Goal: Transaction & Acquisition: Purchase product/service

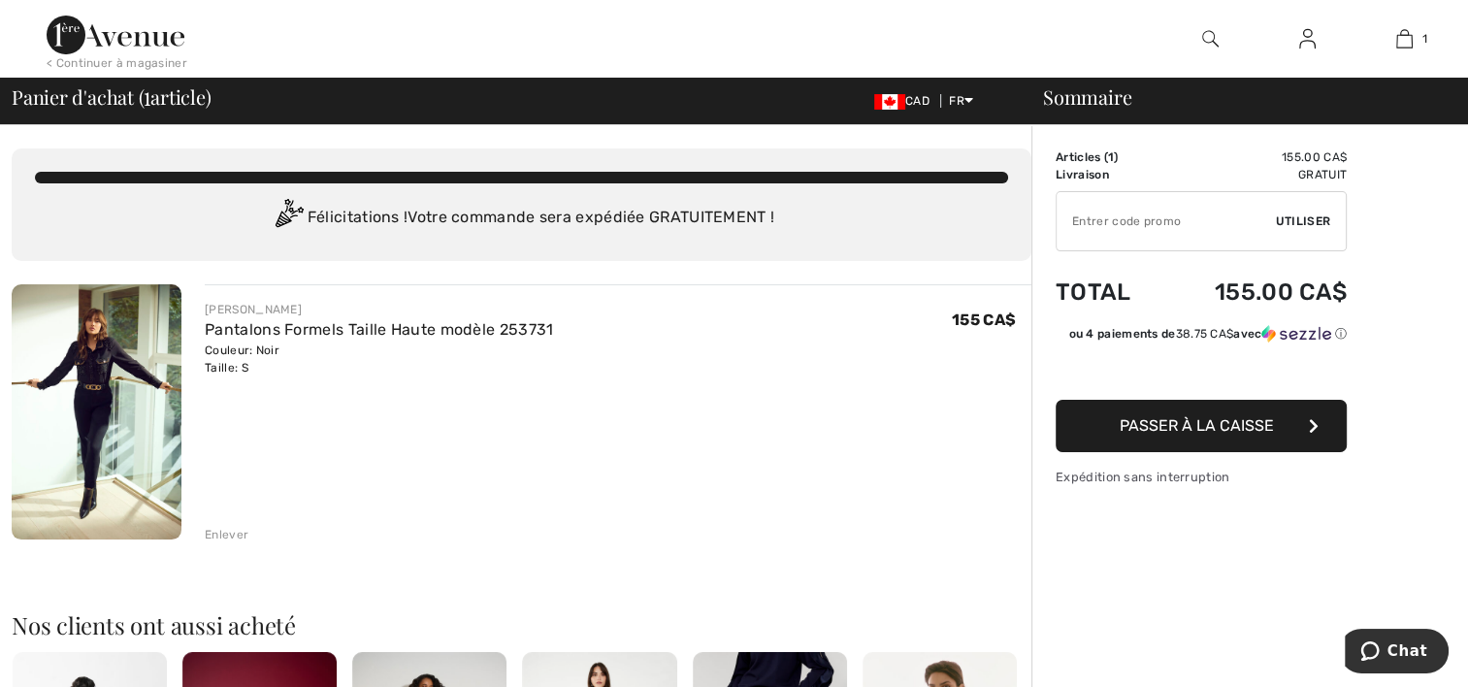
click at [221, 524] on div "Enlever" at bounding box center [618, 532] width 827 height 21
click at [220, 531] on div "Enlever" at bounding box center [227, 534] width 44 height 17
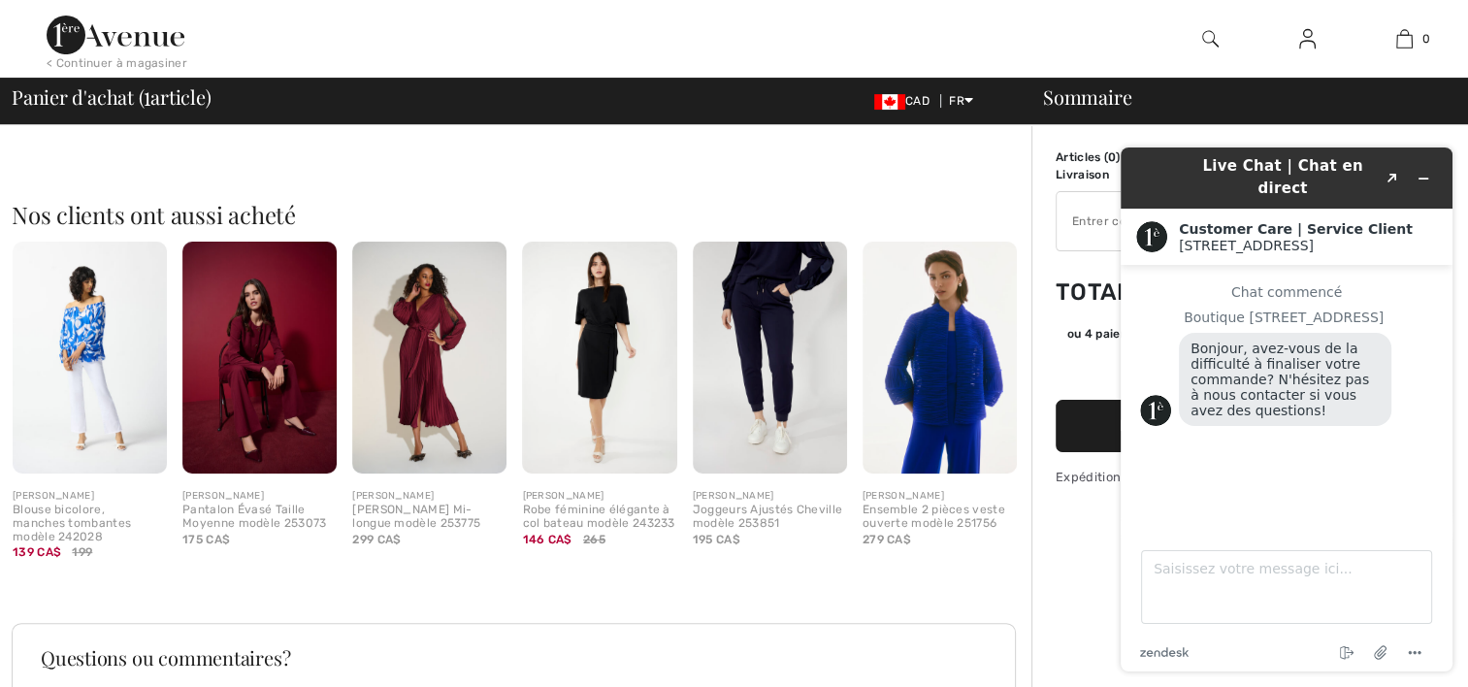
click at [1441, 160] on header "Live Chat | Chat en direct Created with Sketch." at bounding box center [1287, 177] width 332 height 61
click at [1429, 165] on button "Réduire le widget" at bounding box center [1423, 178] width 31 height 27
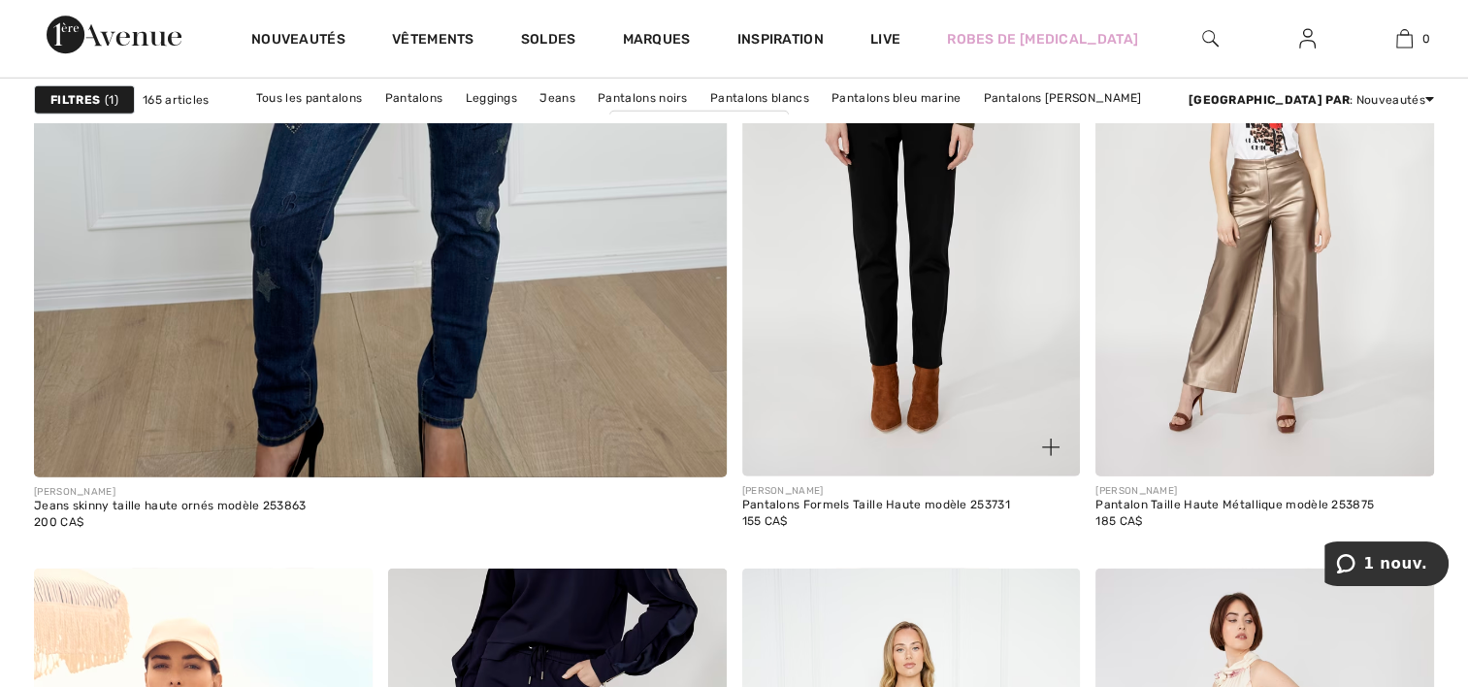
click at [855, 351] on img at bounding box center [911, 223] width 339 height 508
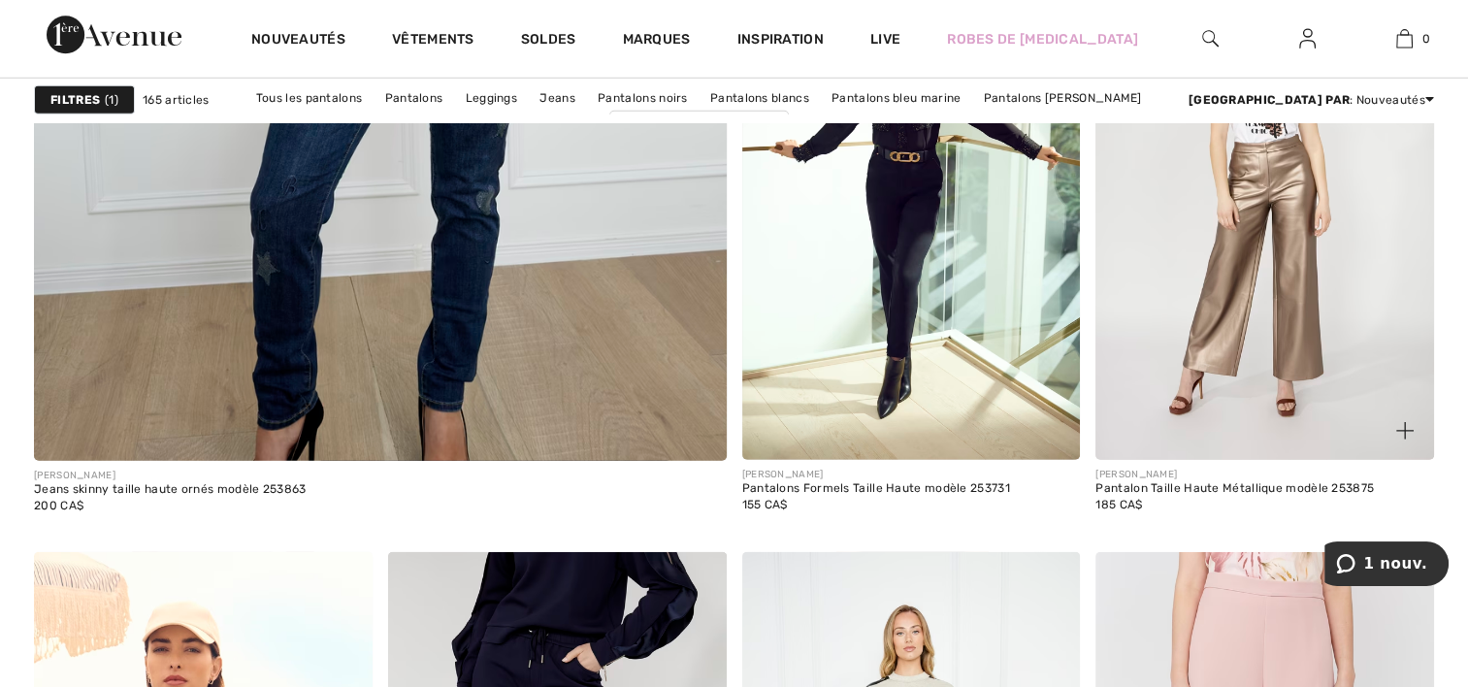
scroll to position [5628, 0]
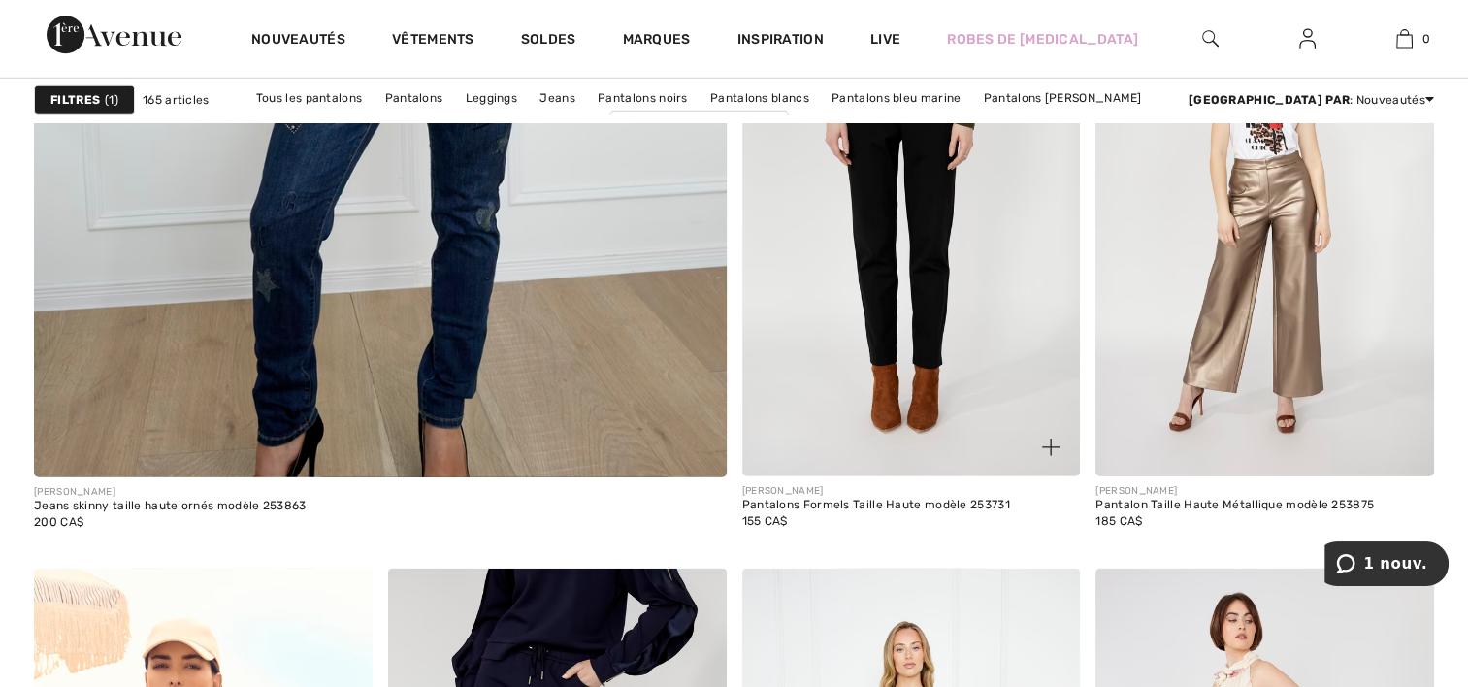
click at [863, 259] on img at bounding box center [911, 223] width 339 height 508
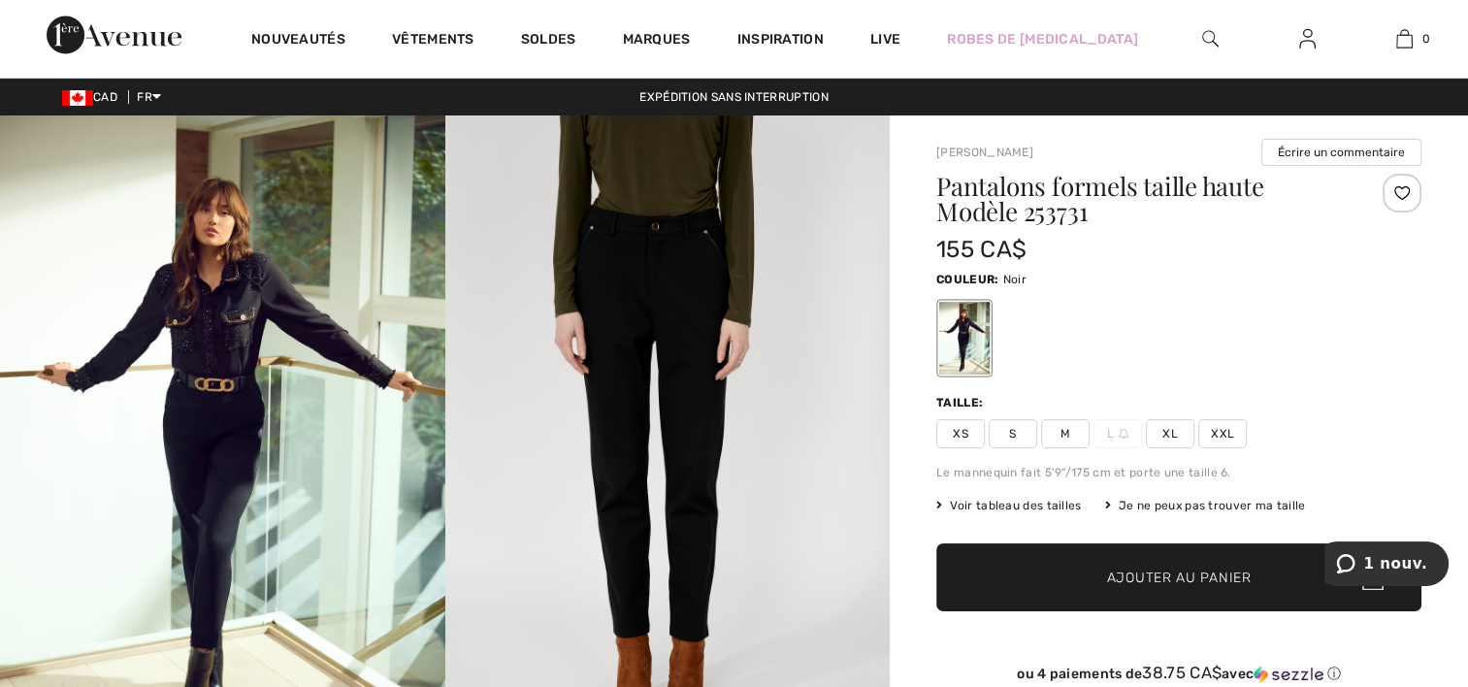
click at [1020, 430] on span "S" at bounding box center [1013, 433] width 49 height 29
click at [959, 433] on span "XS" at bounding box center [960, 433] width 49 height 29
click at [972, 412] on div "Taille: XS S M L XL XXL" at bounding box center [1178, 421] width 485 height 54
drag, startPoint x: 972, startPoint y: 412, endPoint x: 948, endPoint y: 423, distance: 26.5
click at [948, 423] on span "XS" at bounding box center [960, 433] width 49 height 29
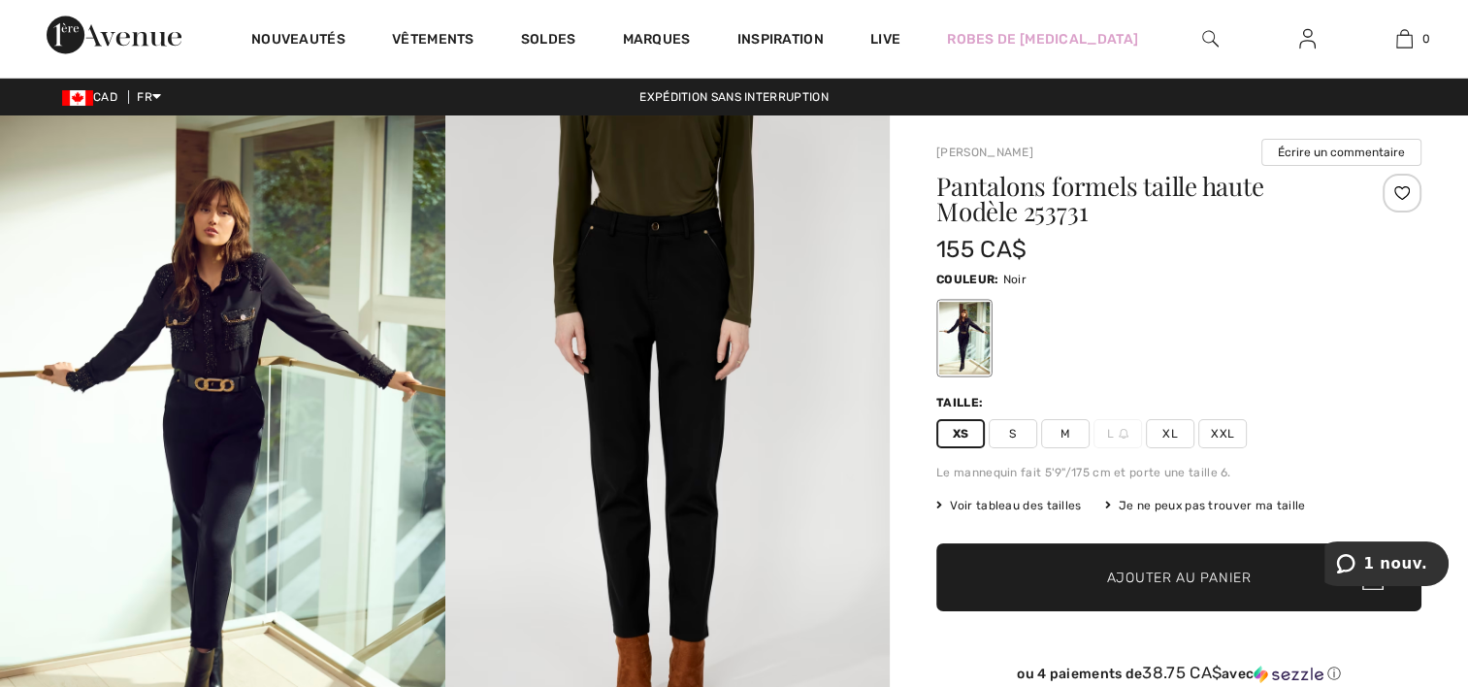
click at [1340, 335] on div at bounding box center [1178, 338] width 485 height 81
click at [966, 424] on span "XS" at bounding box center [960, 433] width 49 height 29
click at [1240, 586] on span "Ajouter au panier" at bounding box center [1179, 578] width 145 height 20
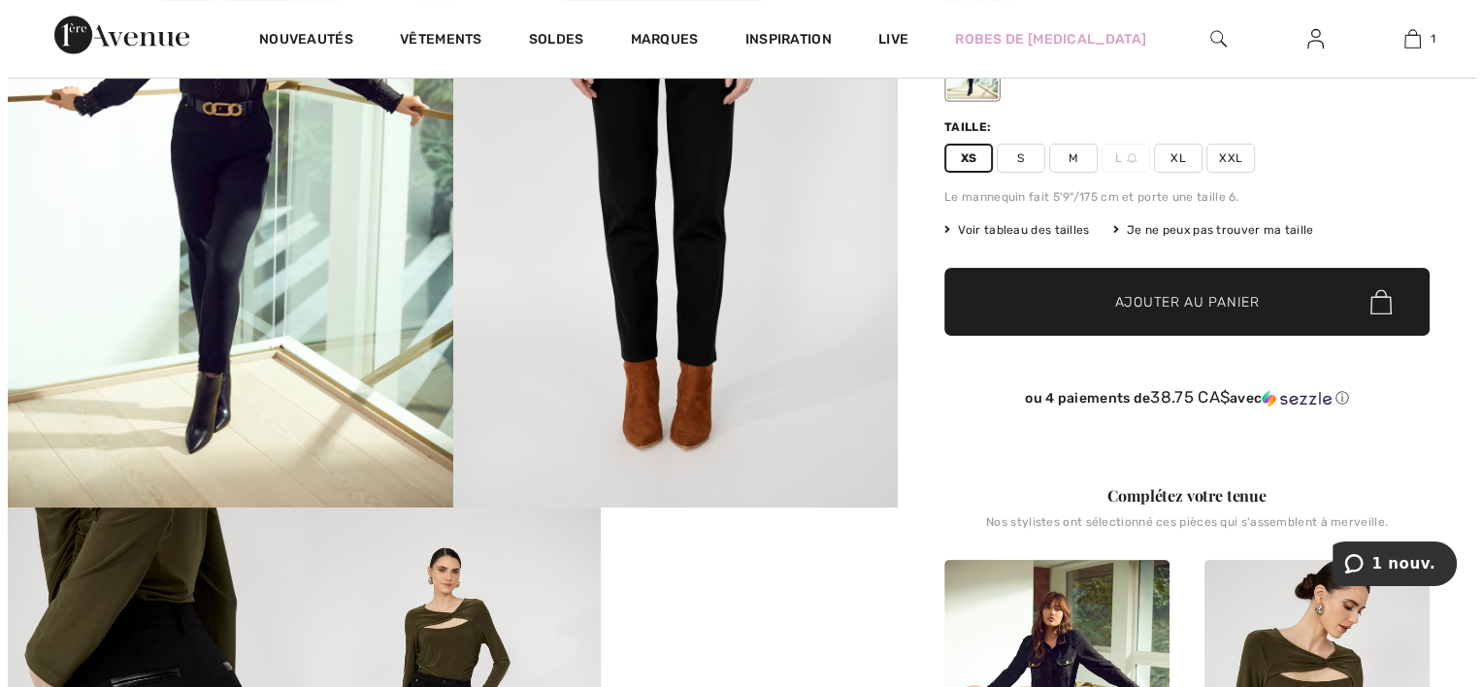
scroll to position [97, 0]
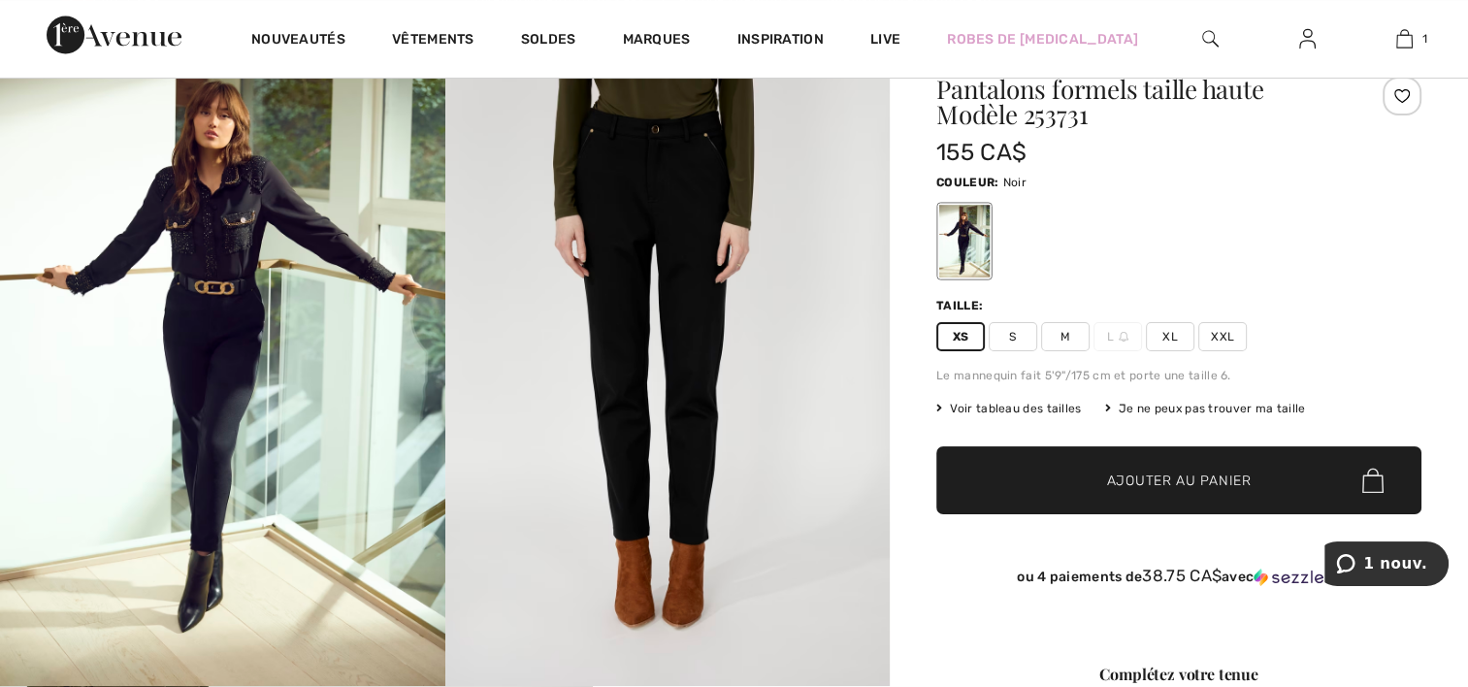
click at [303, 466] on img at bounding box center [222, 352] width 445 height 668
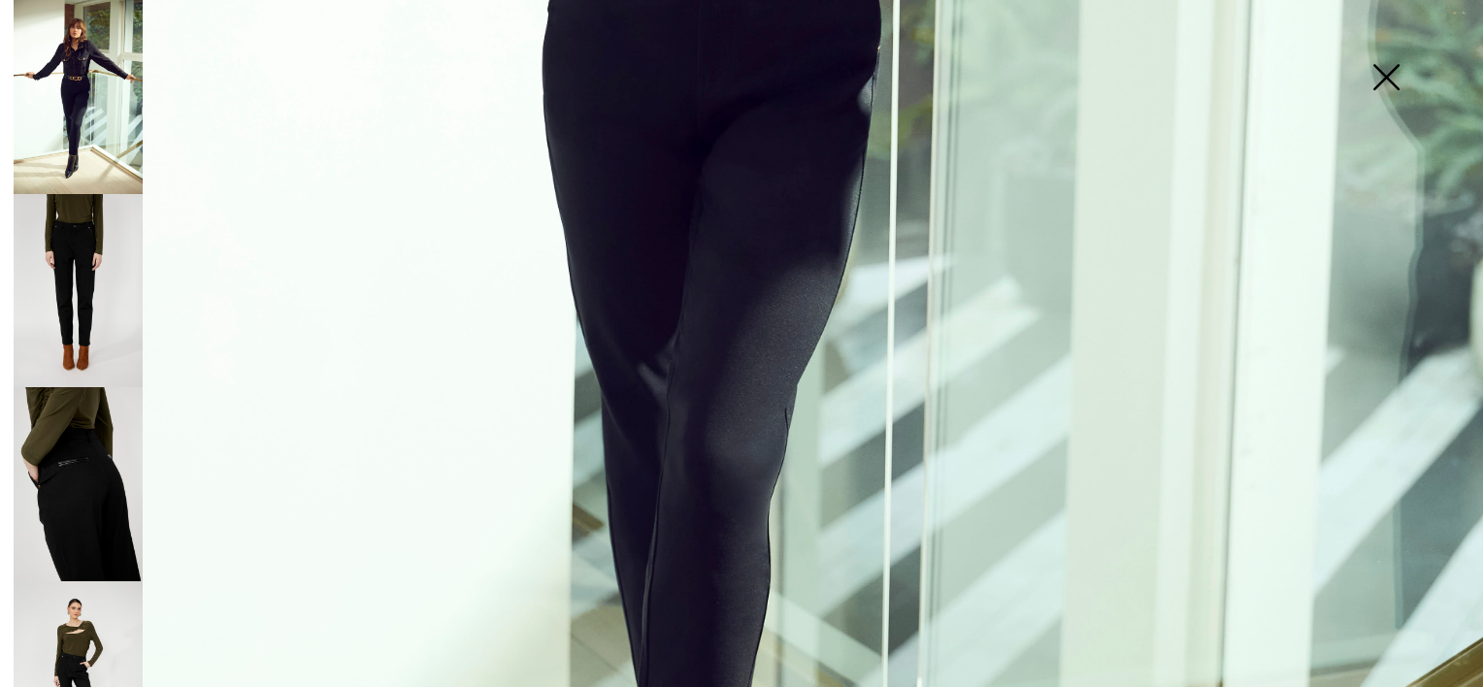
scroll to position [1261, 0]
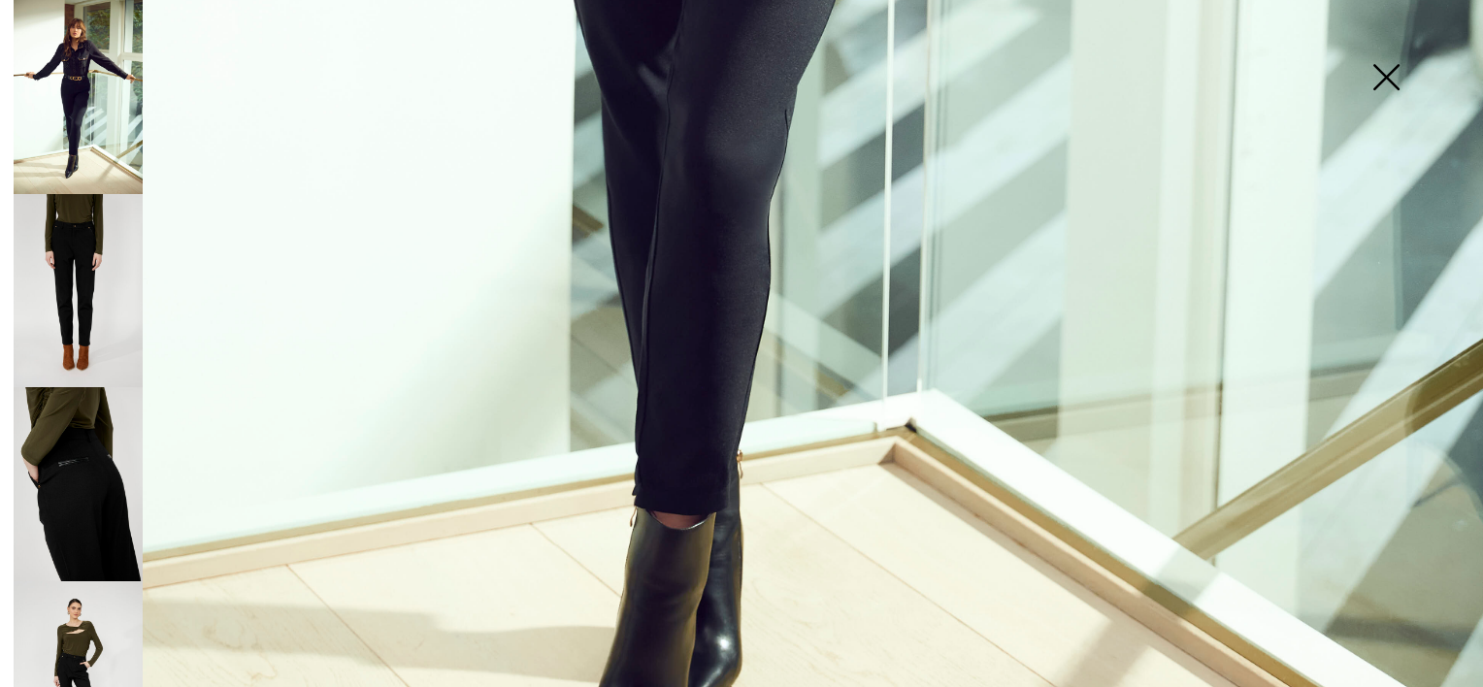
click at [87, 113] on img at bounding box center [78, 97] width 129 height 194
click at [70, 299] on img at bounding box center [78, 291] width 129 height 194
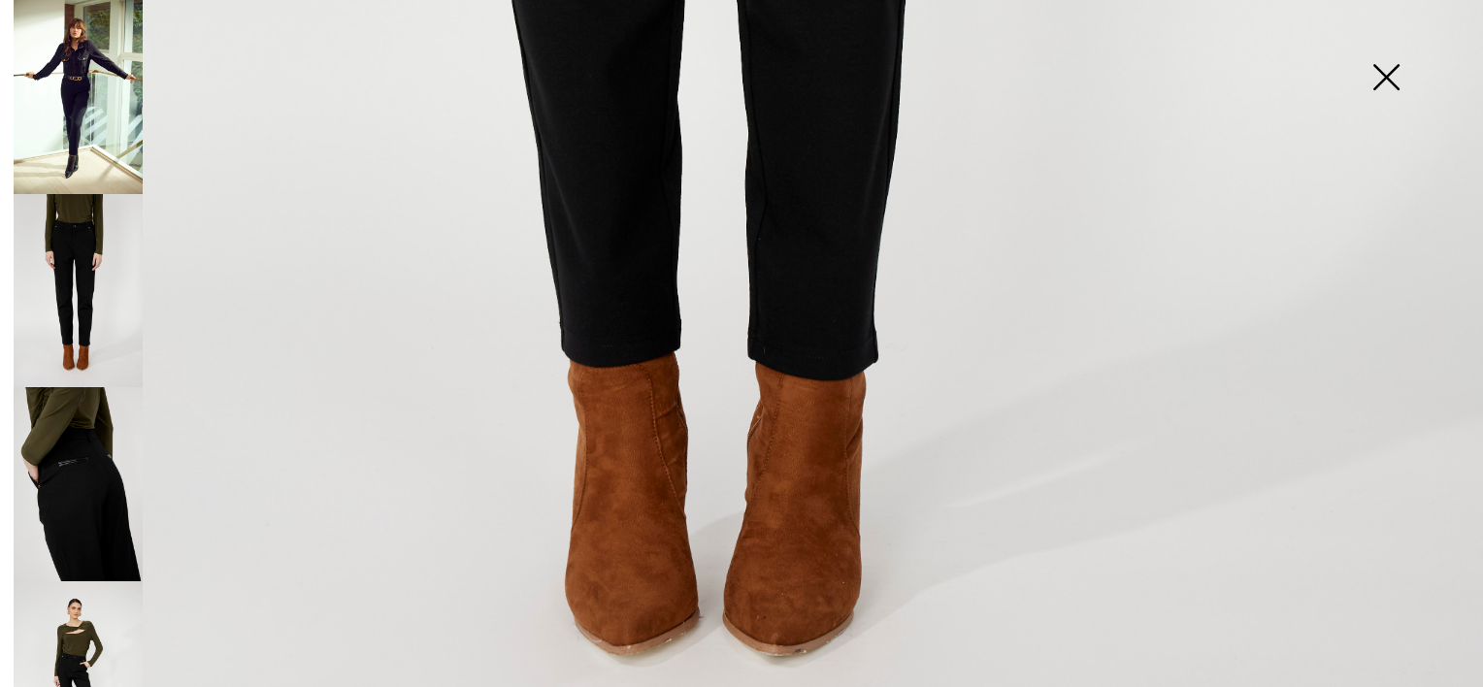
scroll to position [1515, 0]
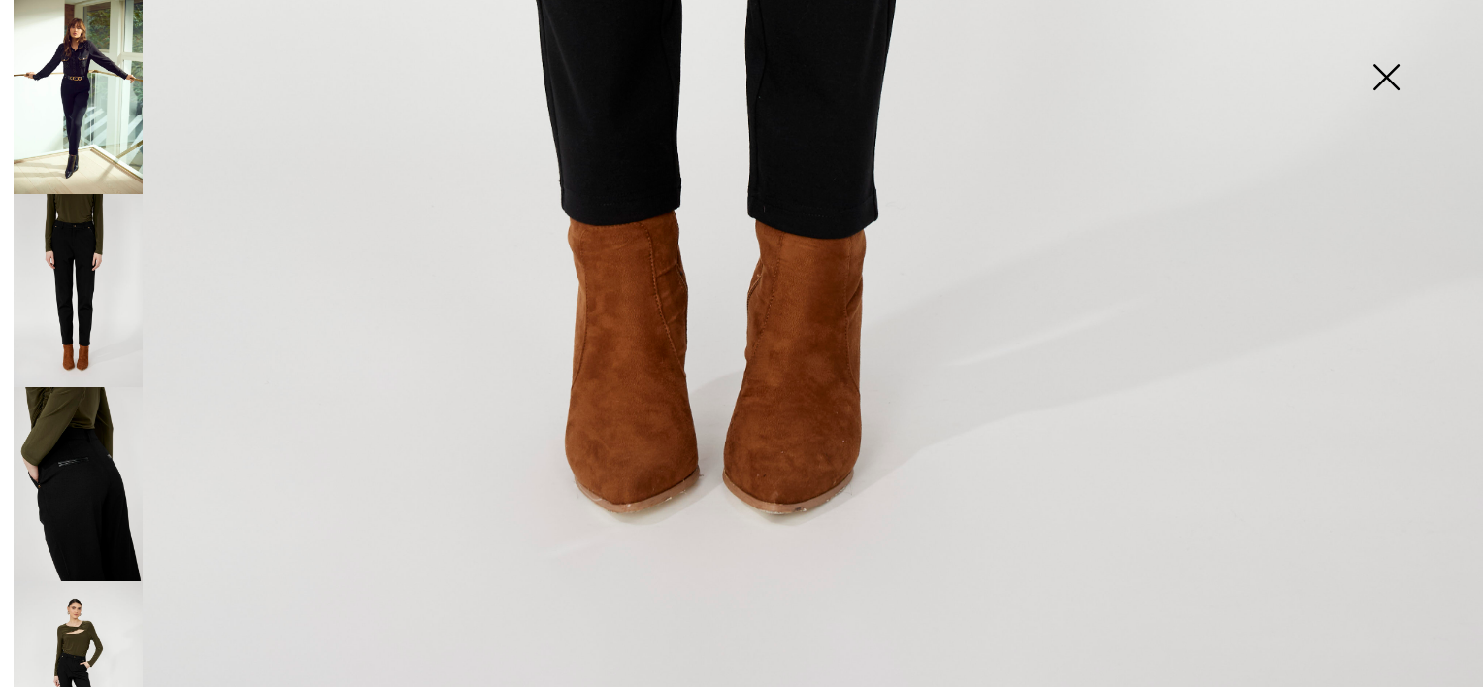
click at [81, 299] on img at bounding box center [78, 291] width 129 height 194
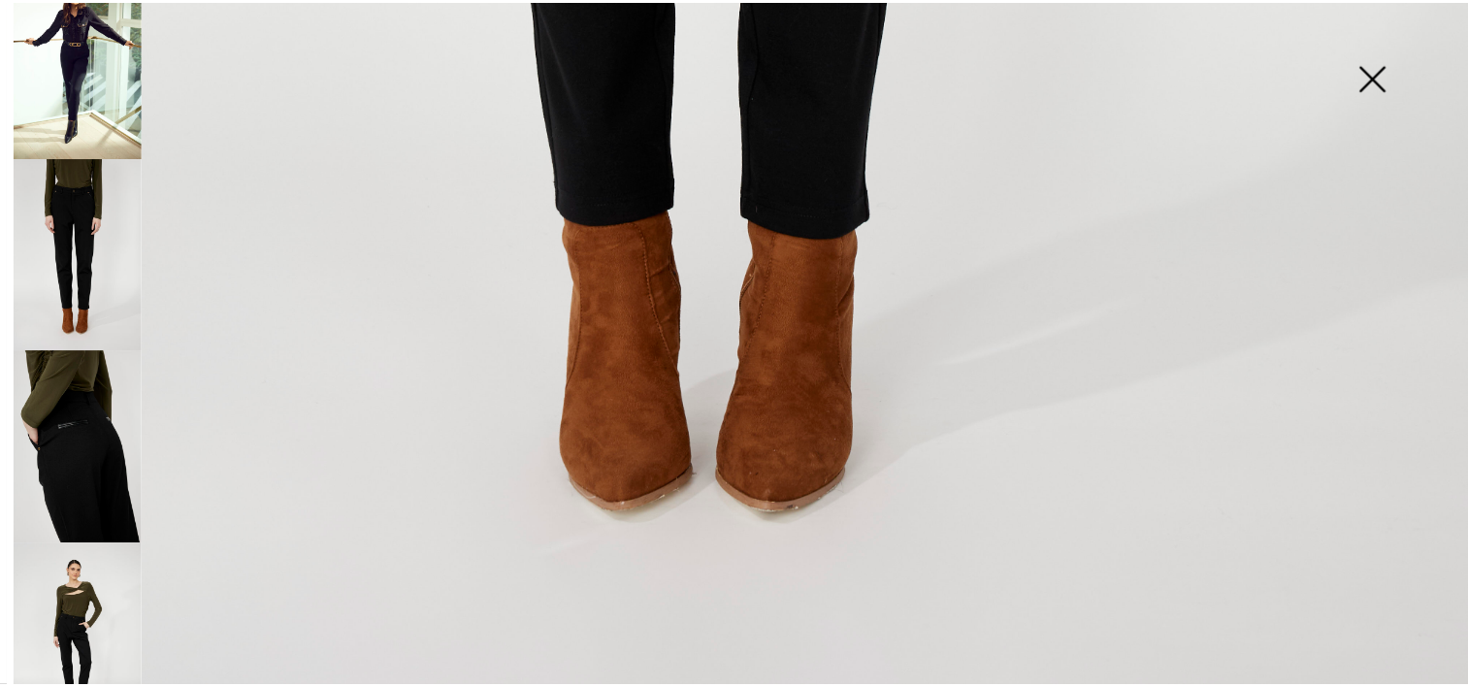
scroll to position [97, 0]
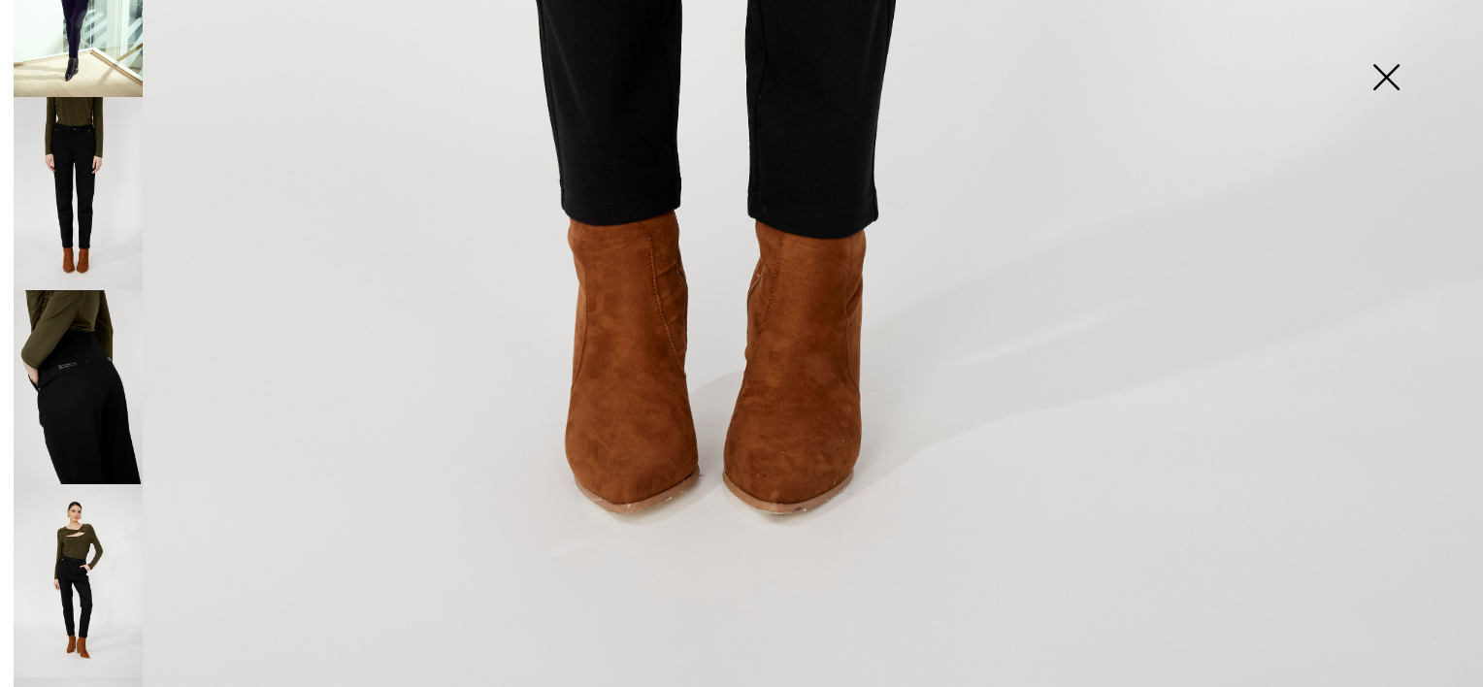
click at [1377, 74] on img at bounding box center [1385, 79] width 97 height 100
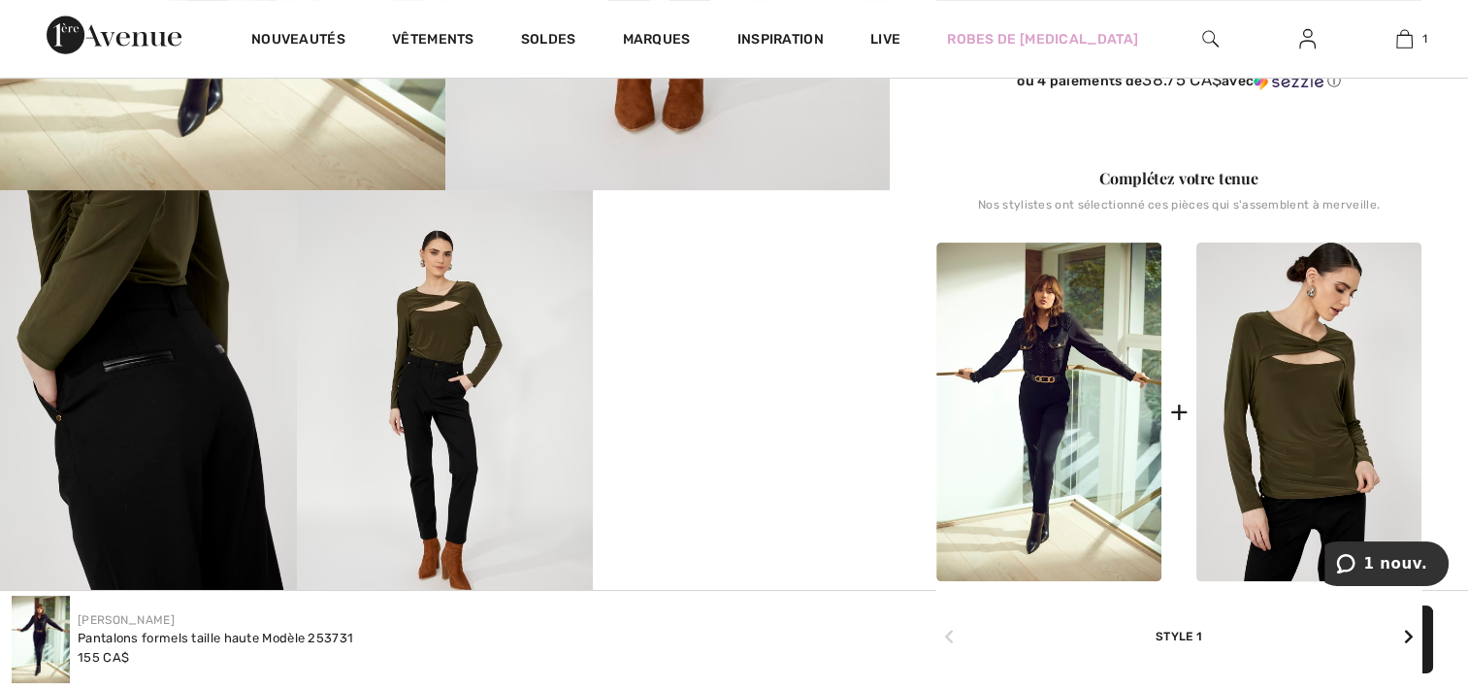
scroll to position [582, 0]
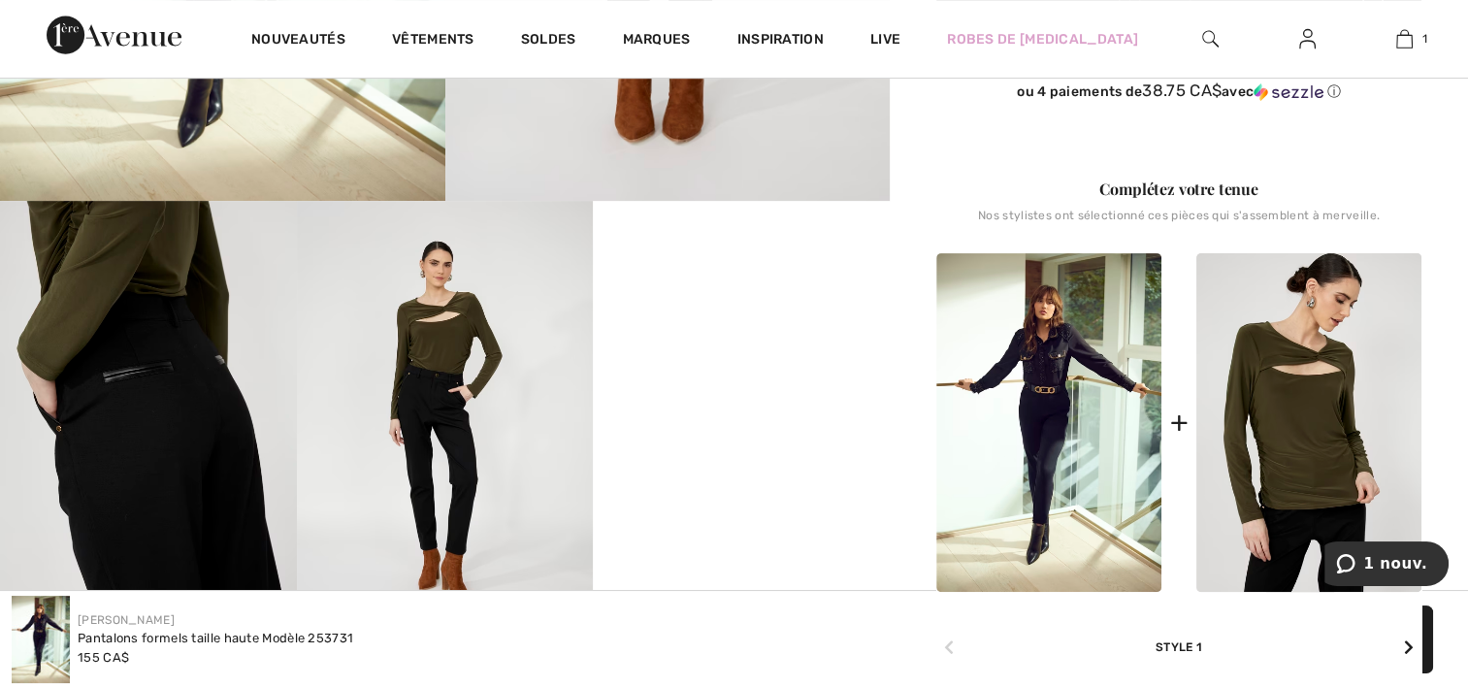
click at [753, 349] on video "Your browser does not support the video tag." at bounding box center [741, 275] width 297 height 148
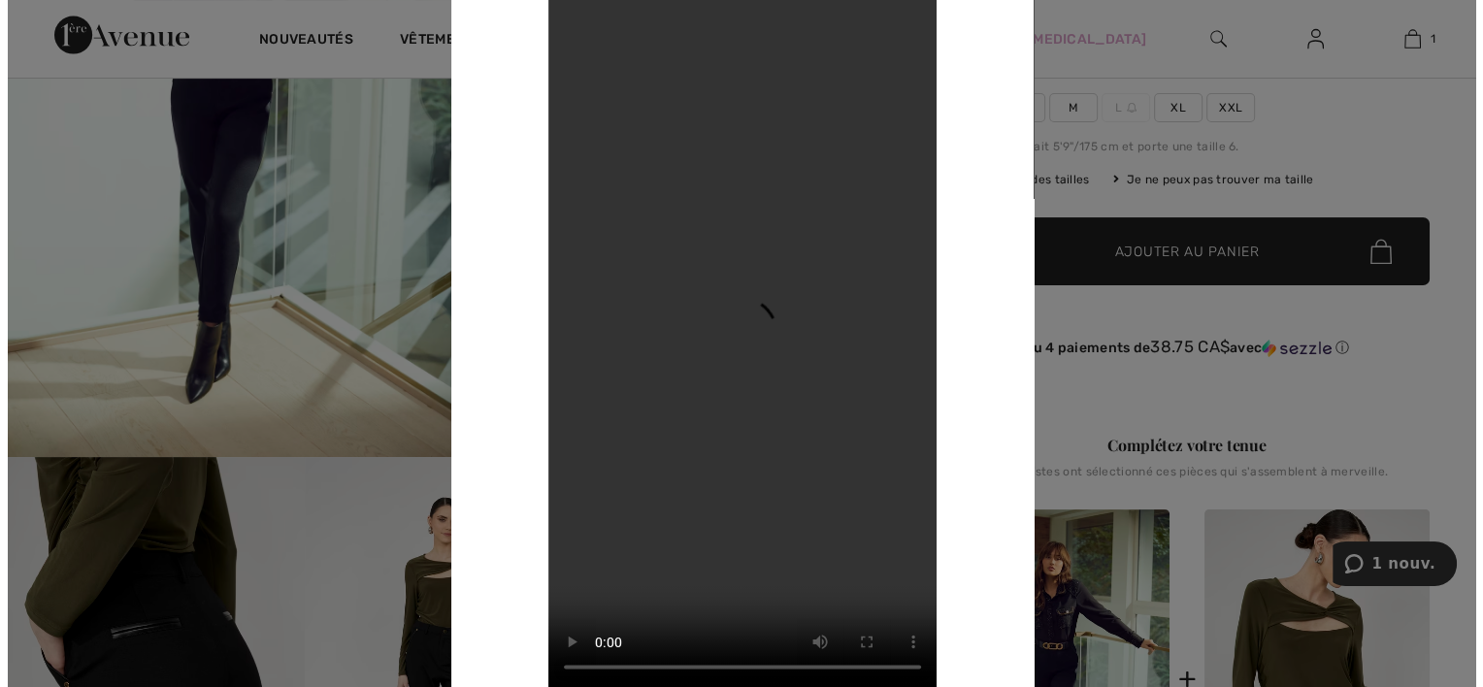
scroll to position [679, 0]
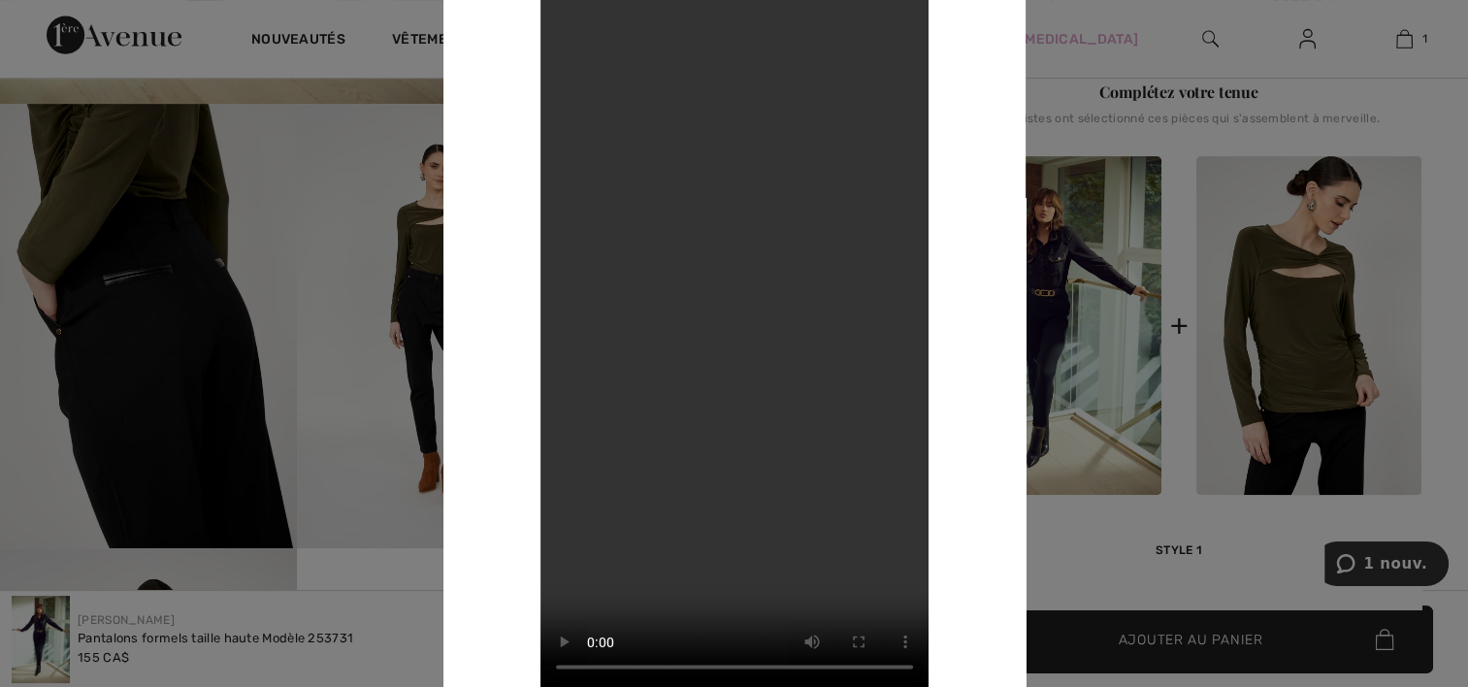
click at [104, 394] on div at bounding box center [734, 343] width 1468 height 687
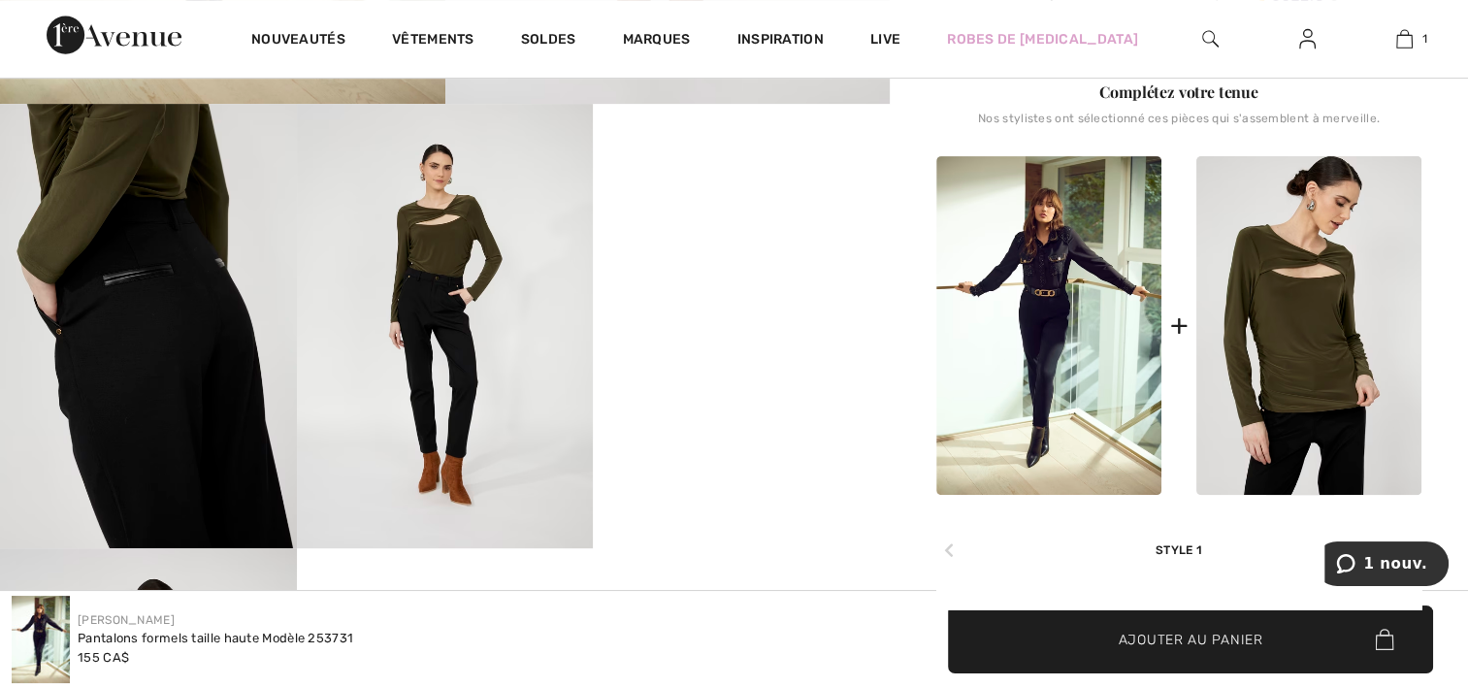
click at [538, 336] on img at bounding box center [445, 326] width 297 height 444
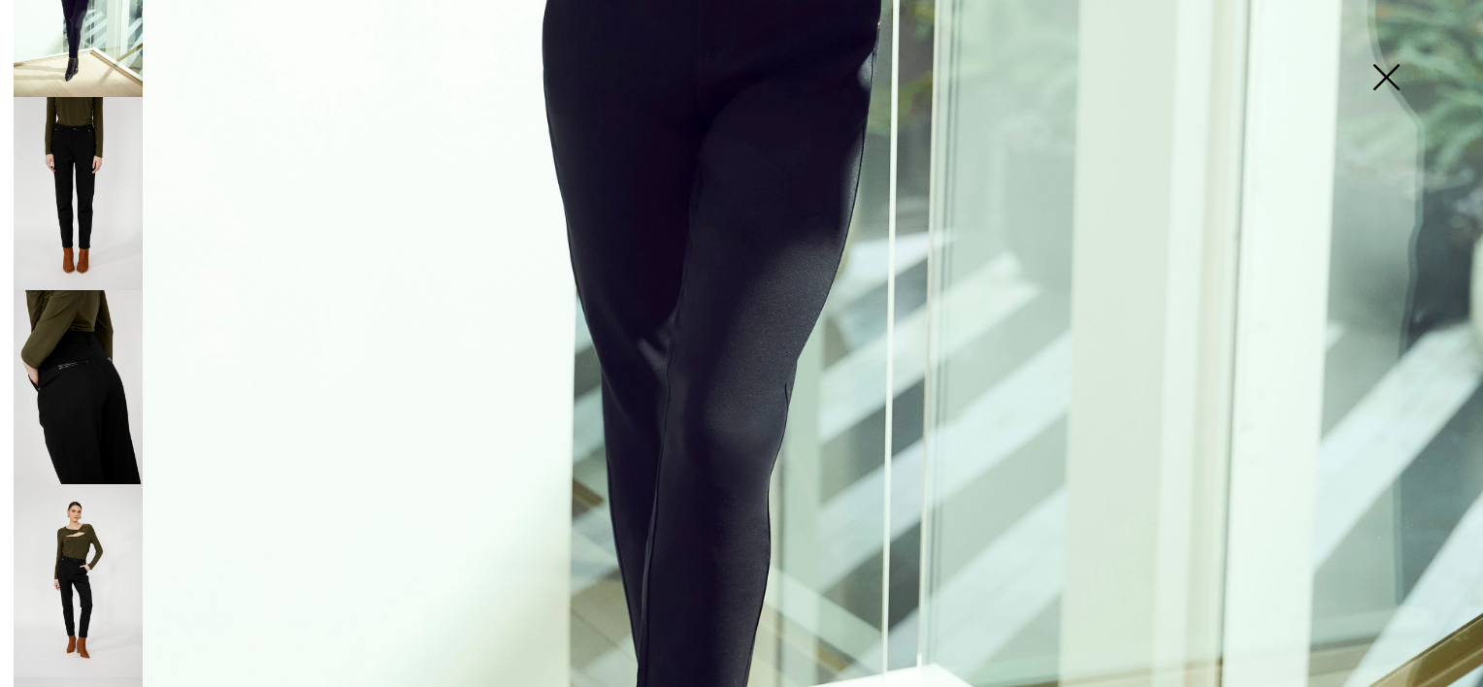
scroll to position [1104, 0]
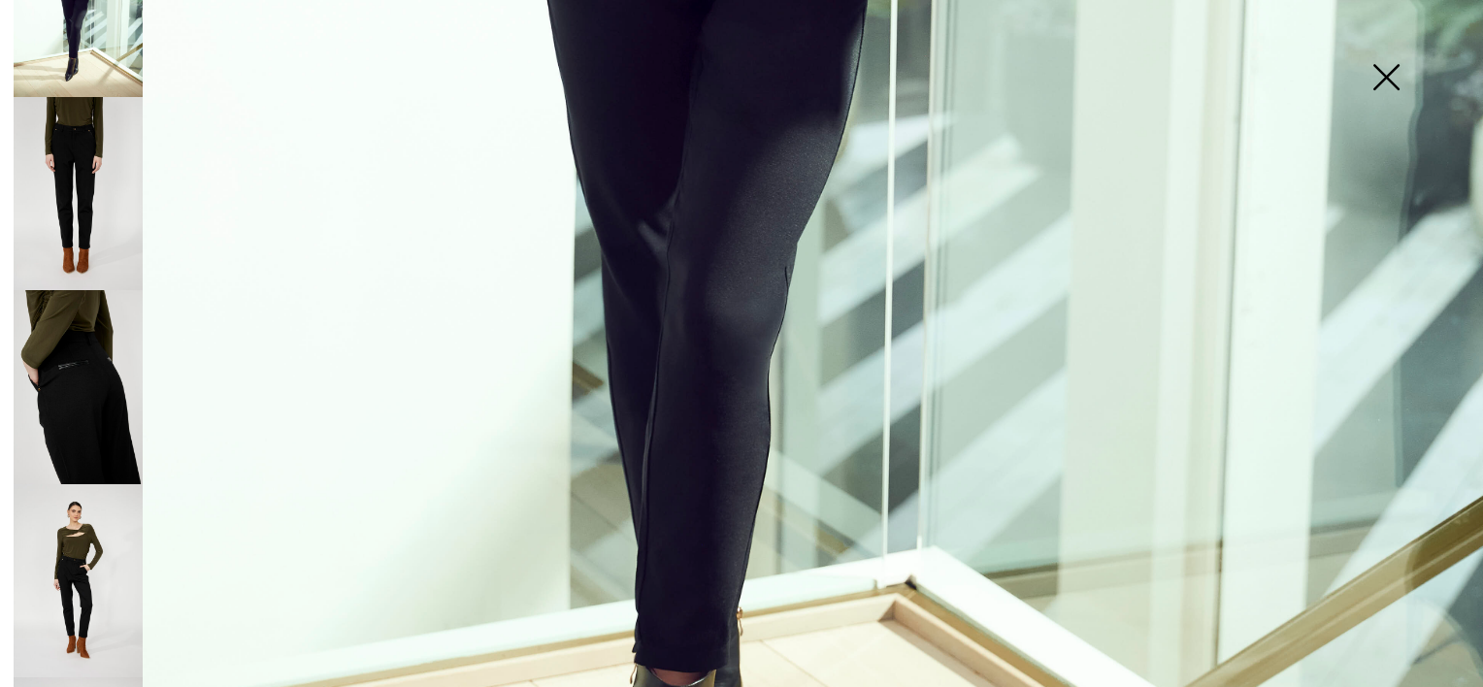
click at [111, 162] on img at bounding box center [78, 194] width 129 height 194
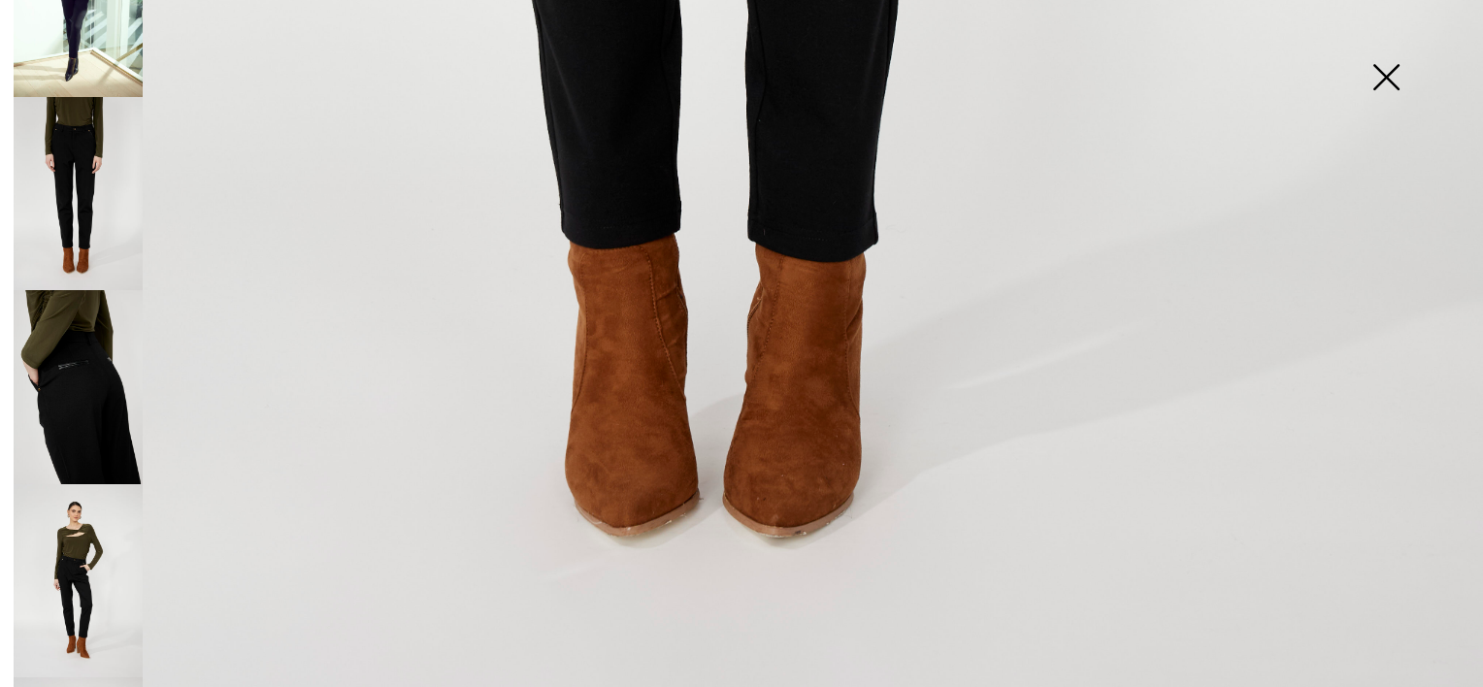
scroll to position [1492, 0]
click at [70, 522] on img at bounding box center [78, 581] width 129 height 194
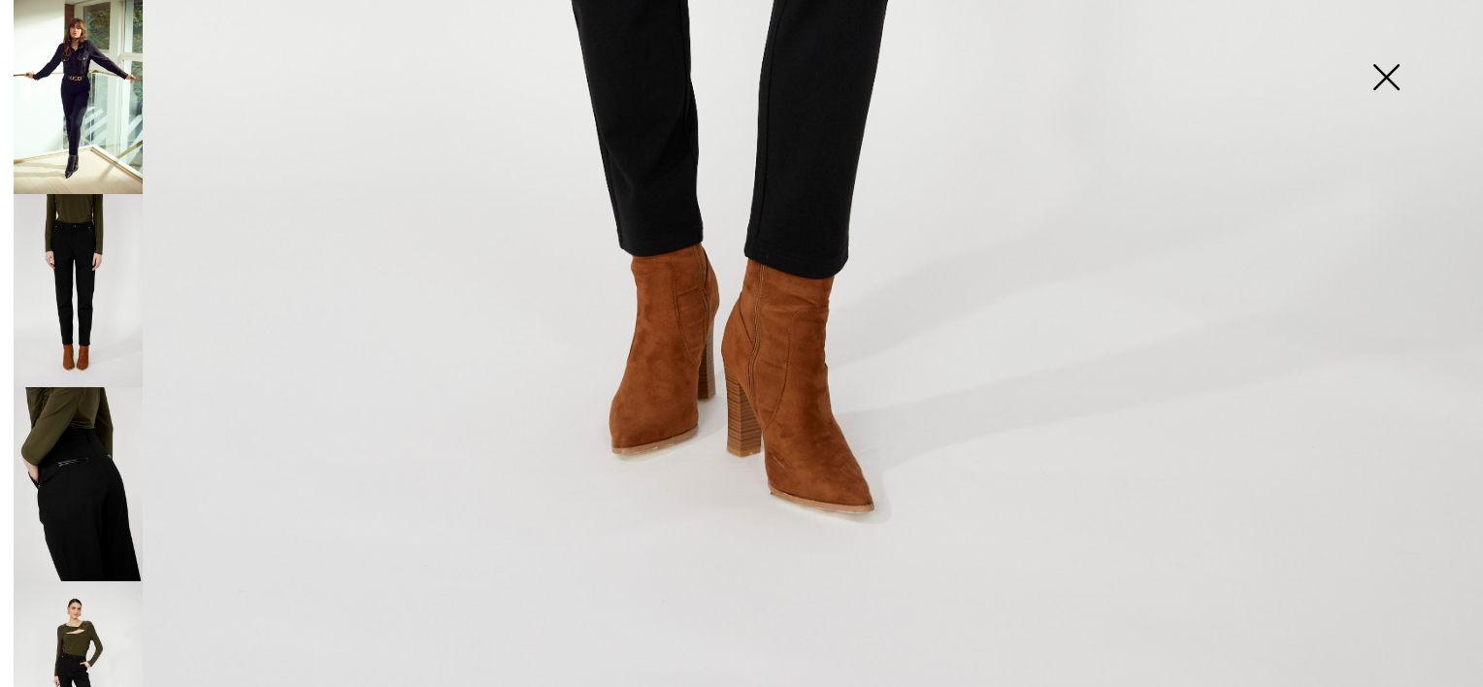
click at [1394, 75] on img at bounding box center [1385, 79] width 97 height 100
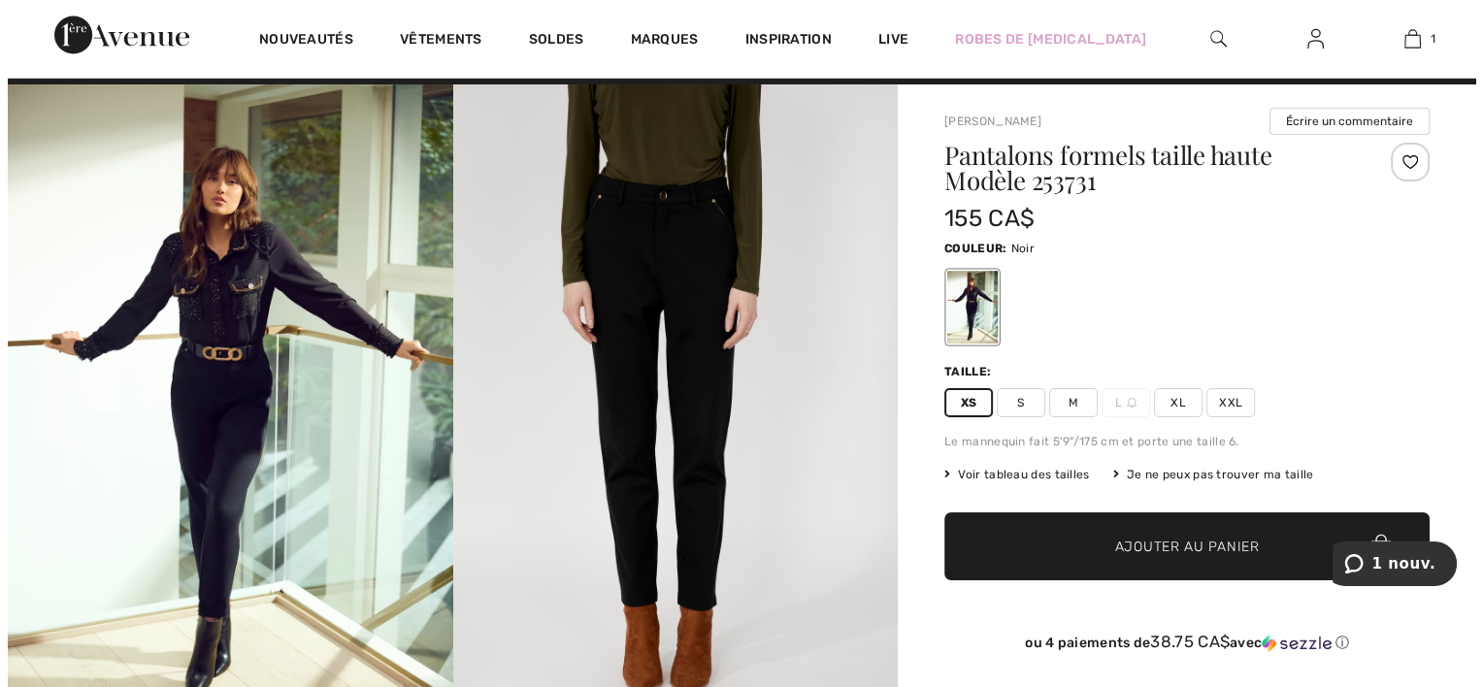
scroll to position [0, 0]
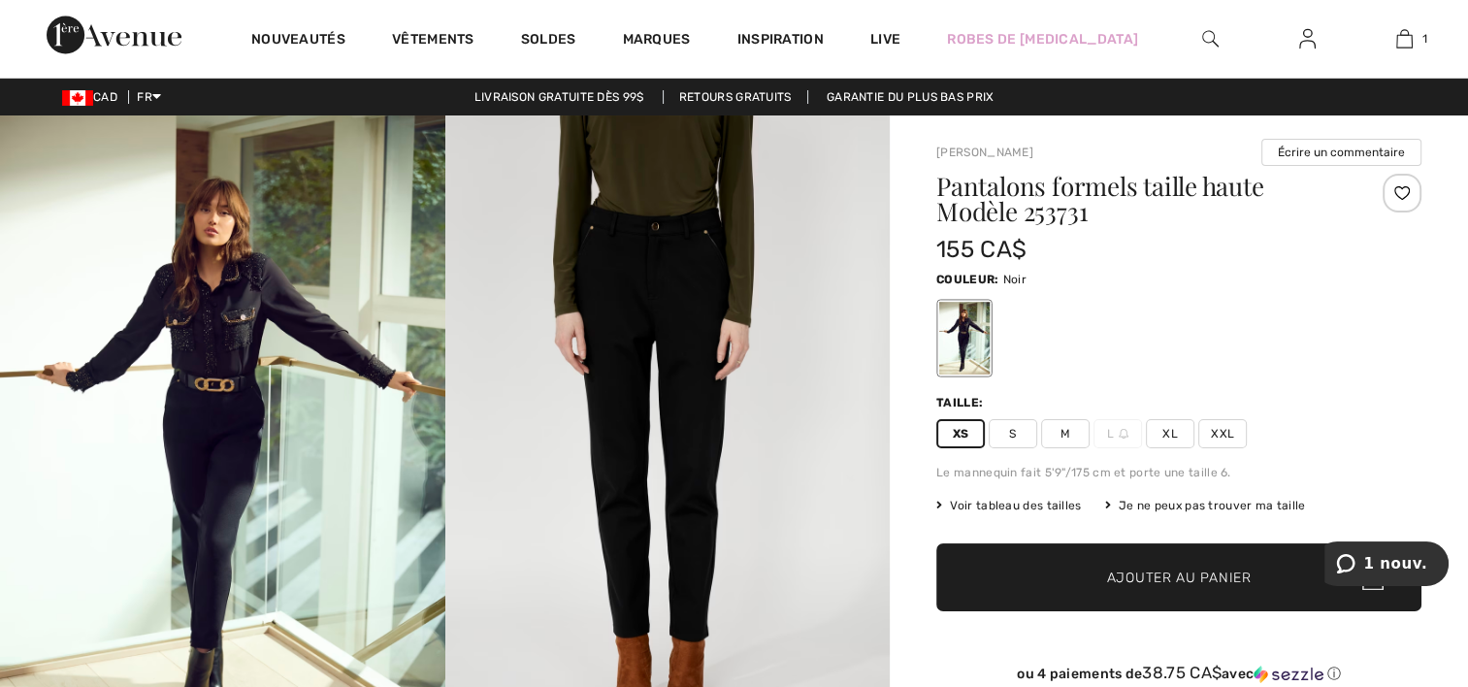
click at [683, 364] on img at bounding box center [667, 449] width 445 height 668
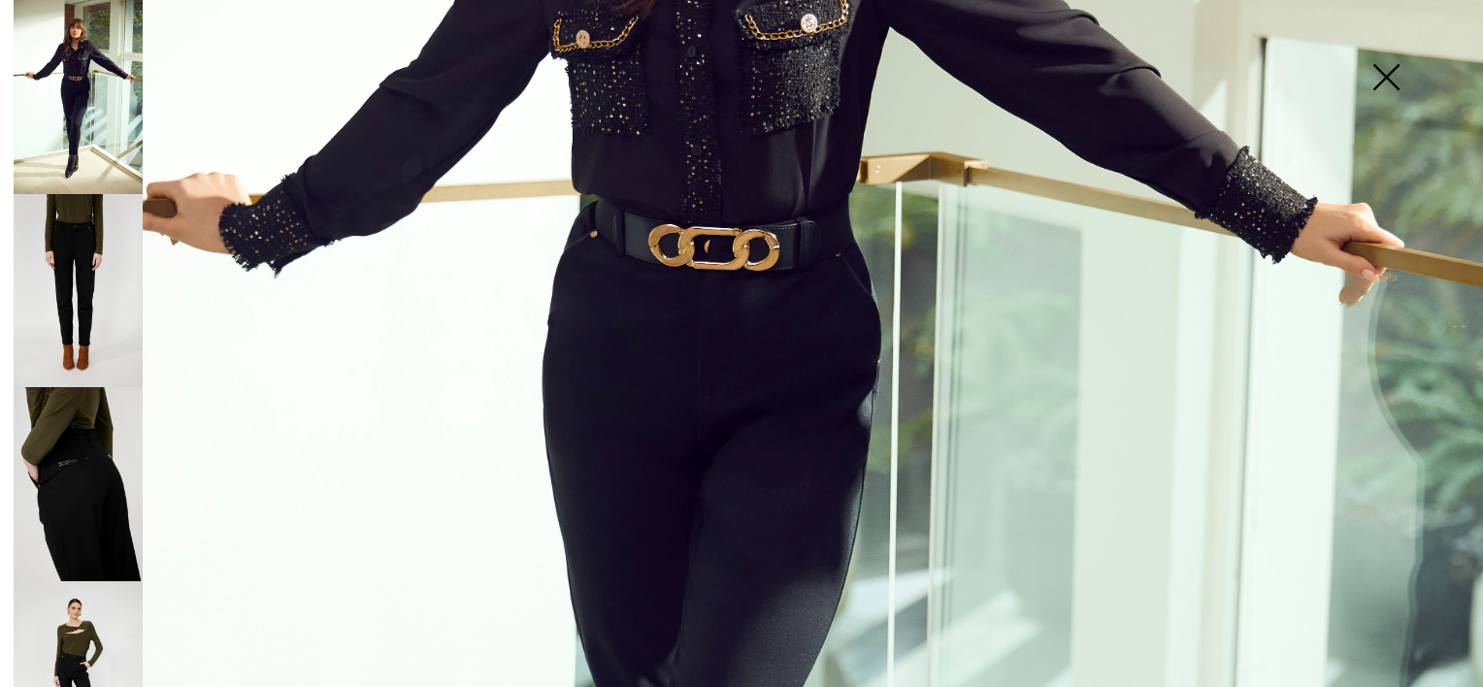
scroll to position [619, 0]
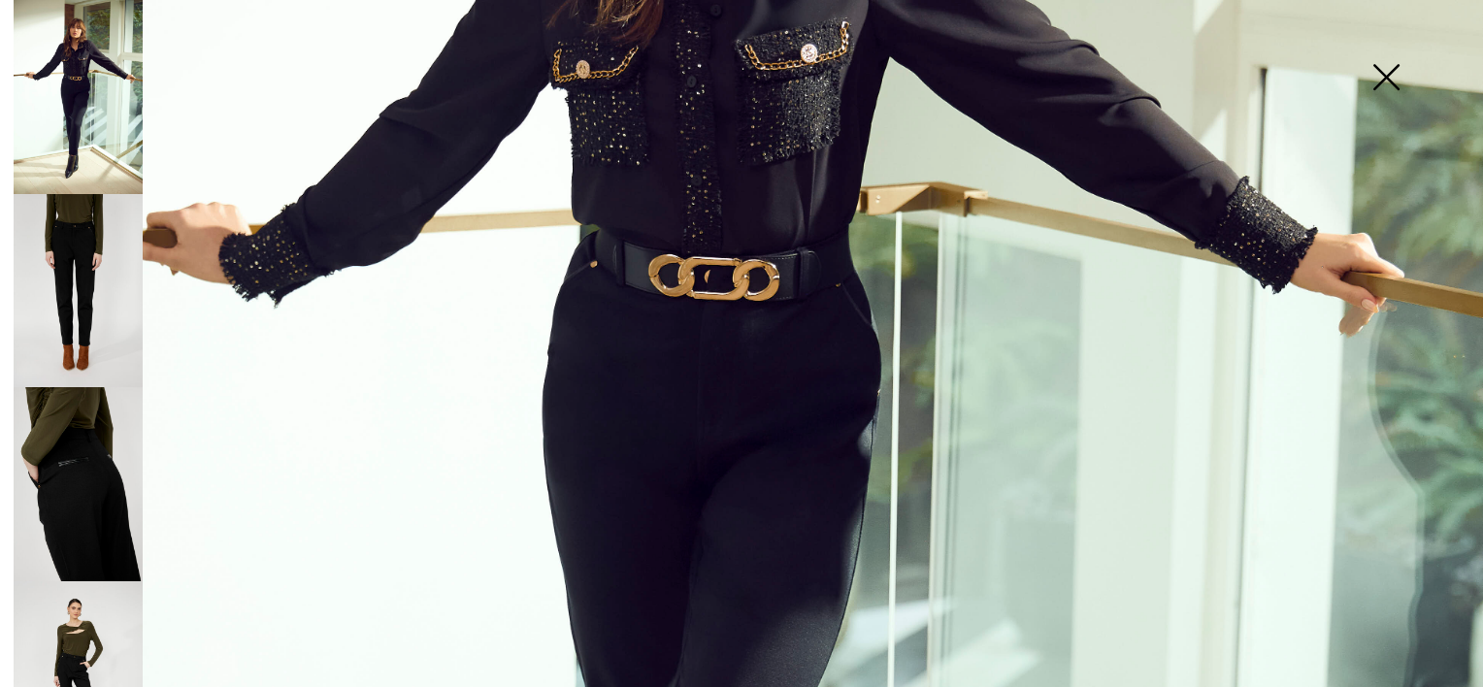
click at [60, 264] on img at bounding box center [78, 291] width 129 height 194
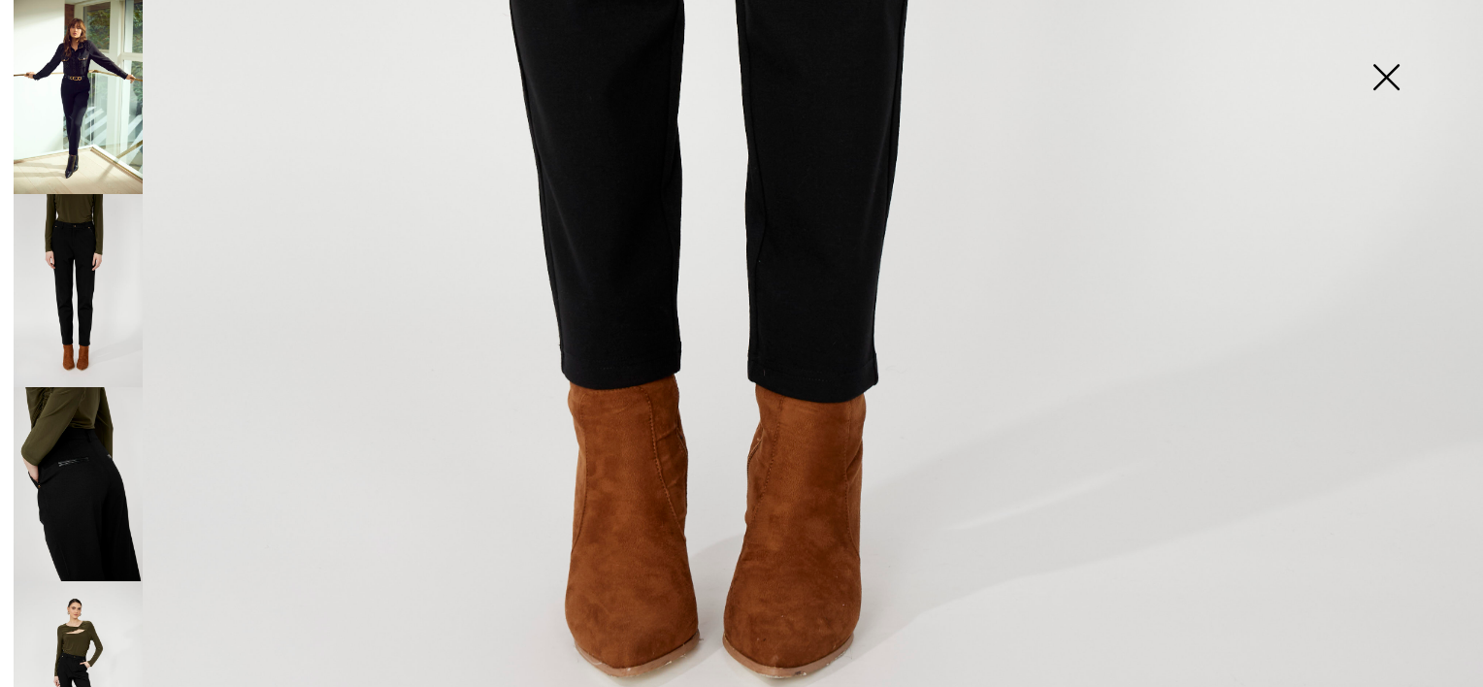
scroll to position [1395, 0]
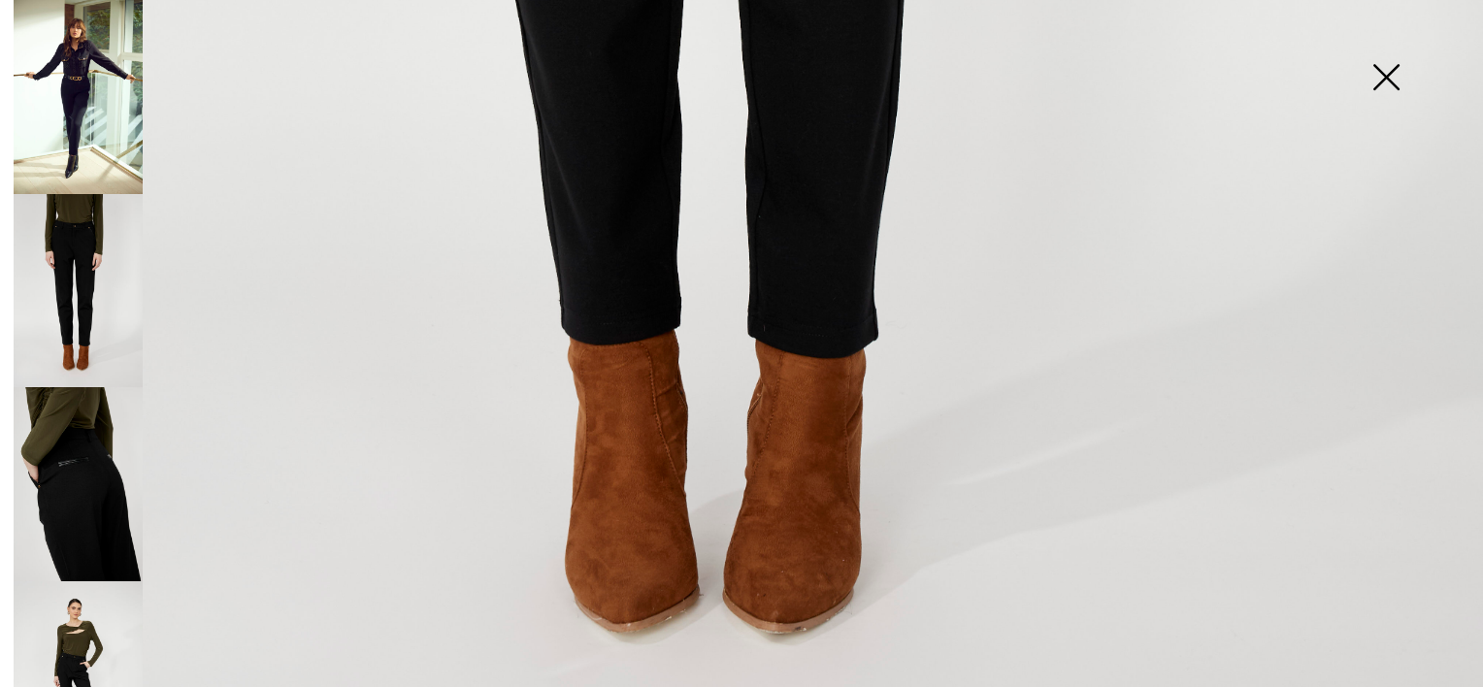
click at [51, 472] on img at bounding box center [78, 484] width 129 height 194
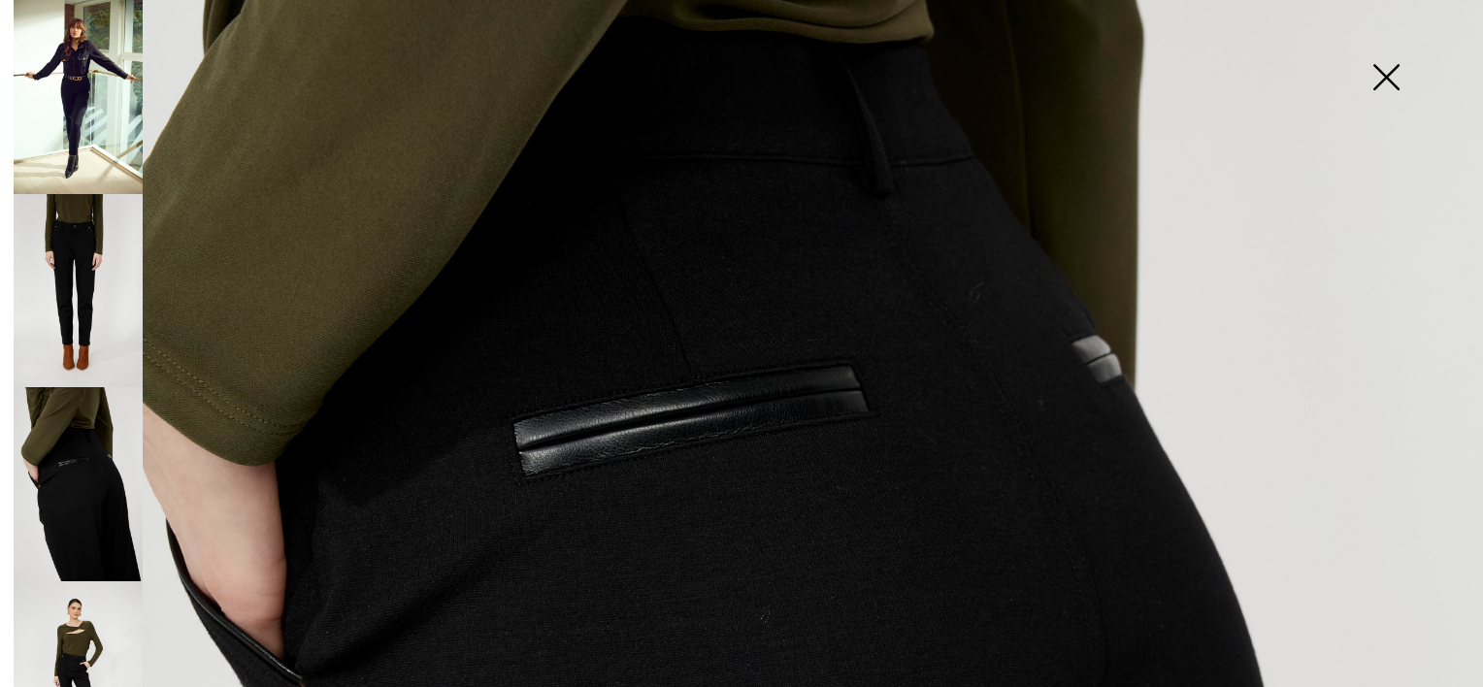
scroll to position [619, 0]
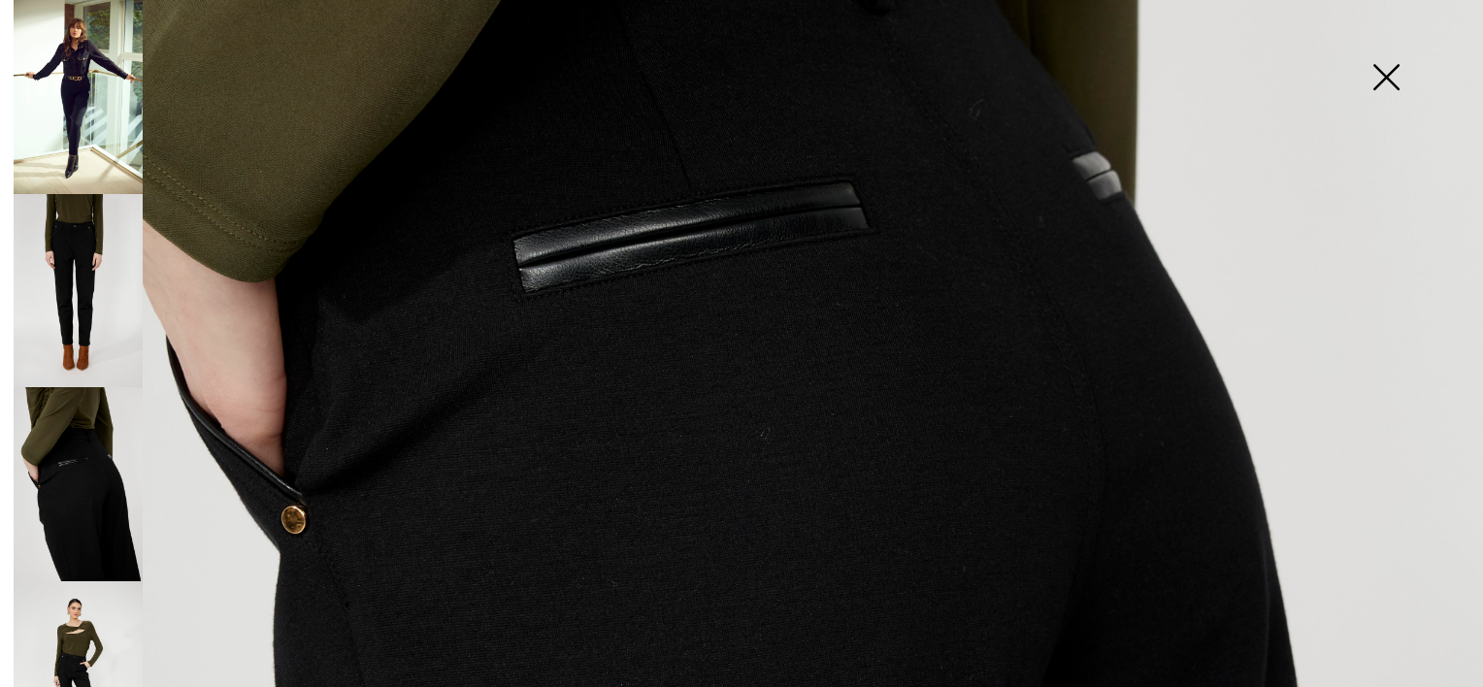
click at [85, 629] on img at bounding box center [78, 678] width 129 height 194
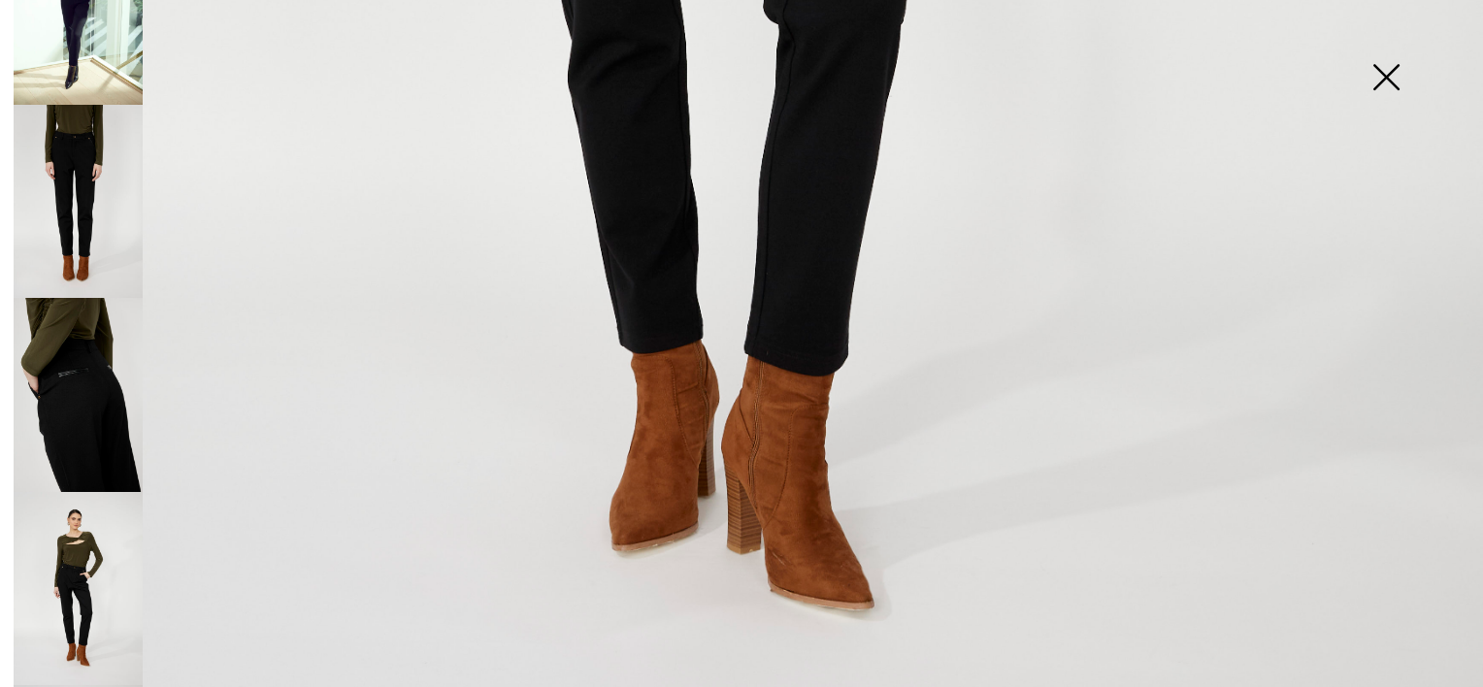
scroll to position [246, 0]
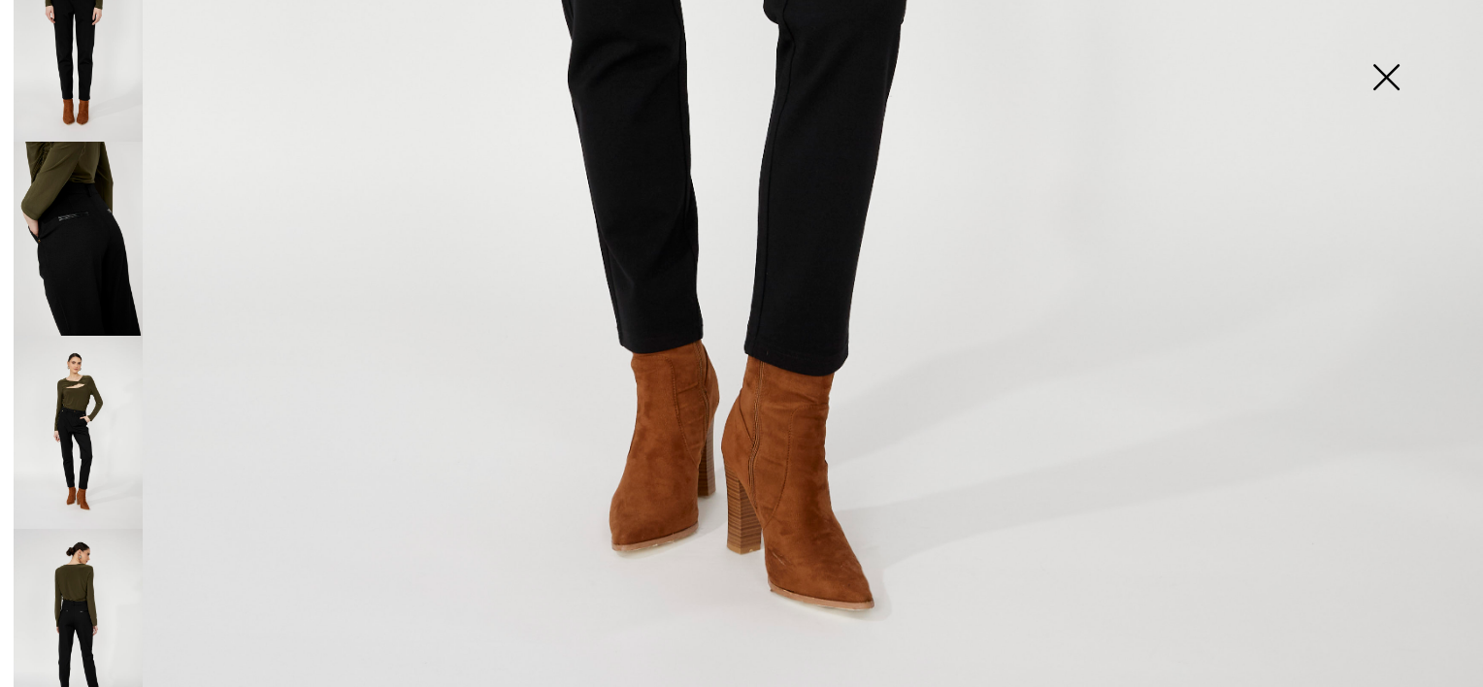
click at [57, 600] on img at bounding box center [78, 626] width 129 height 194
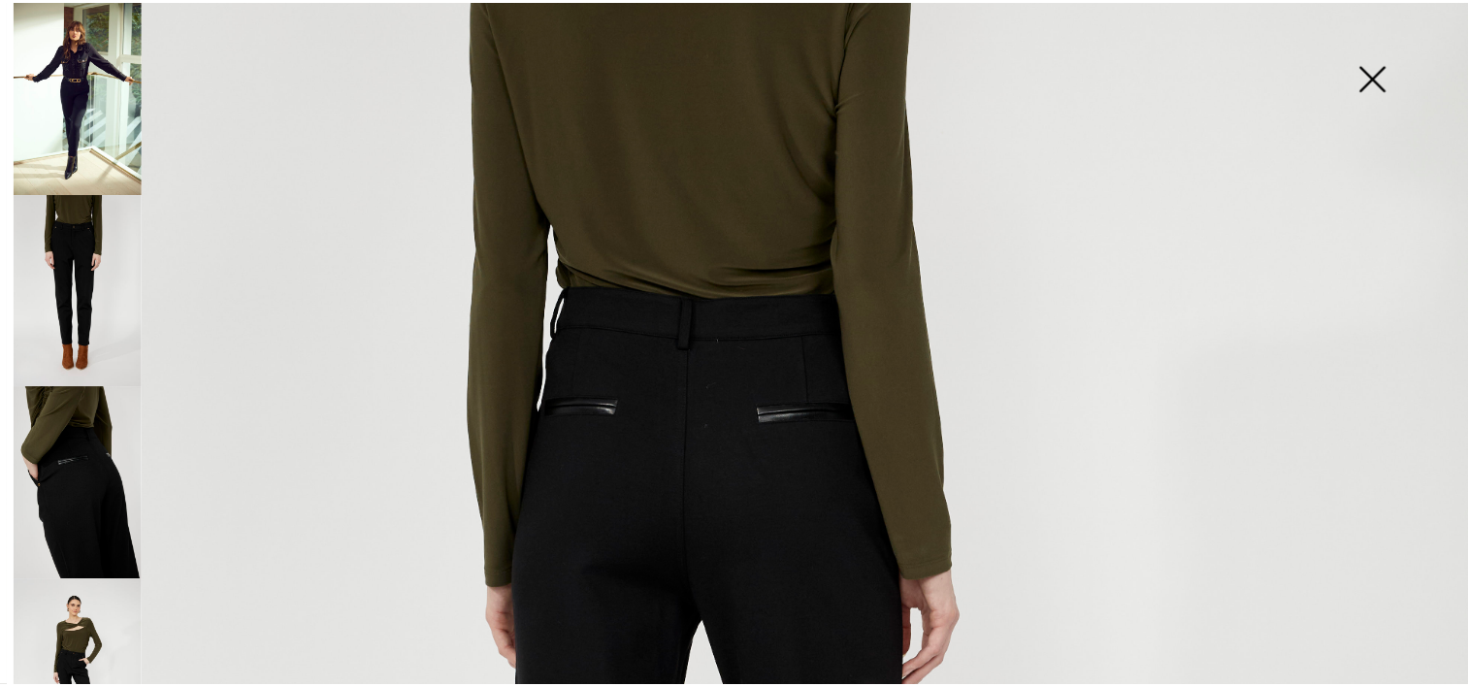
scroll to position [522, 0]
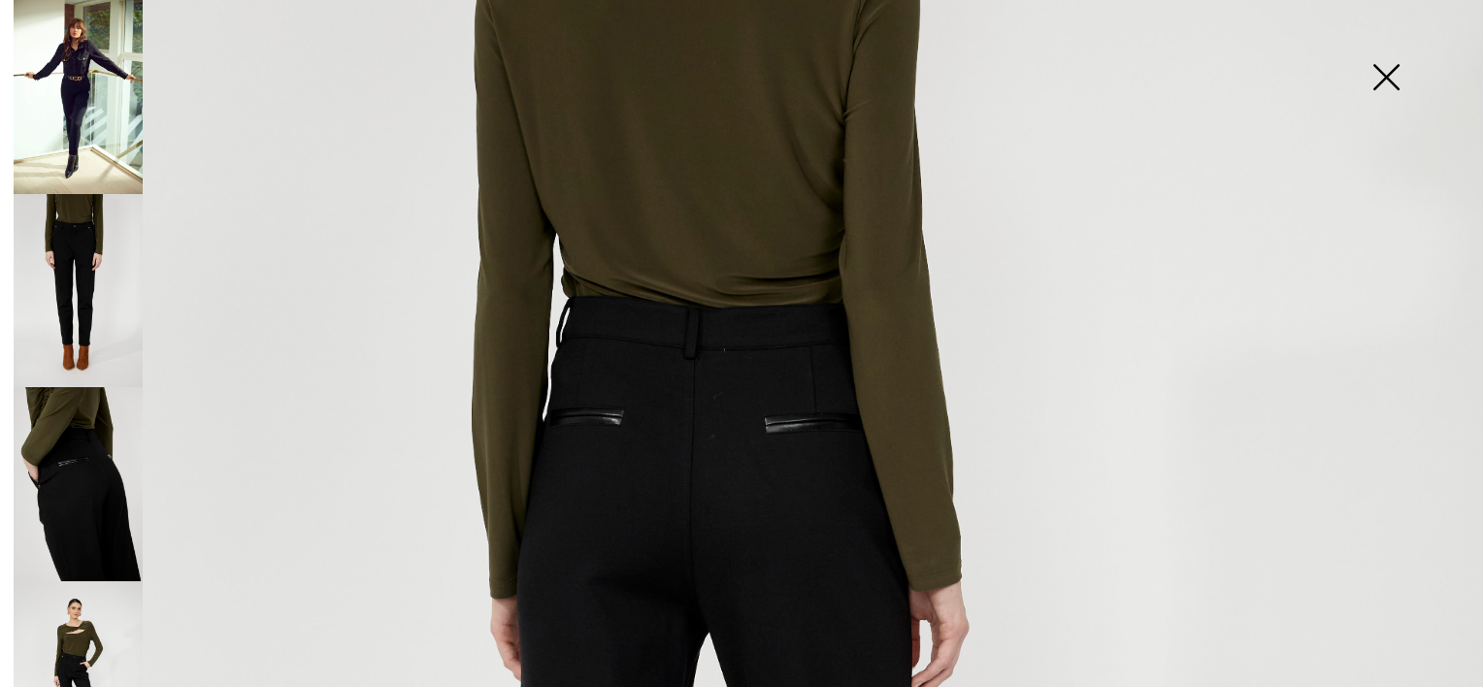
click at [1383, 76] on img at bounding box center [1385, 79] width 97 height 100
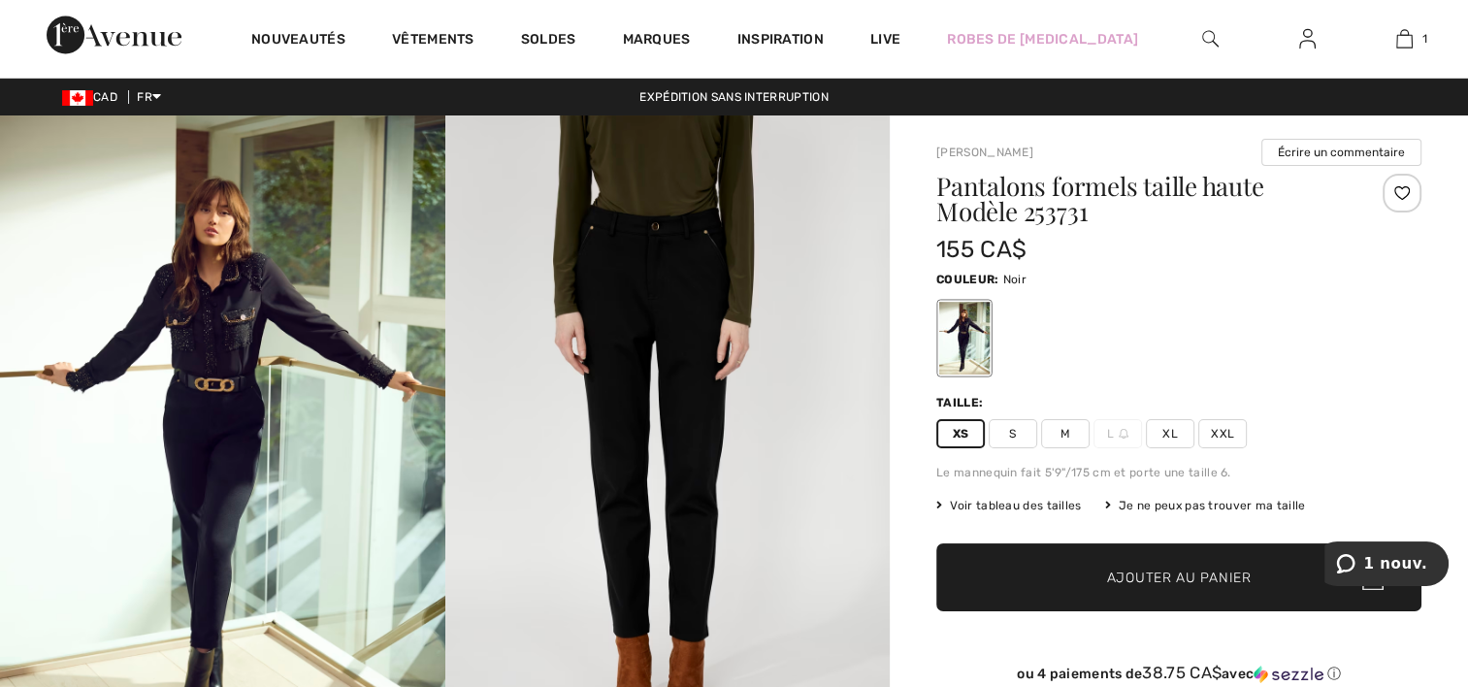
click at [148, 35] on img at bounding box center [114, 35] width 135 height 39
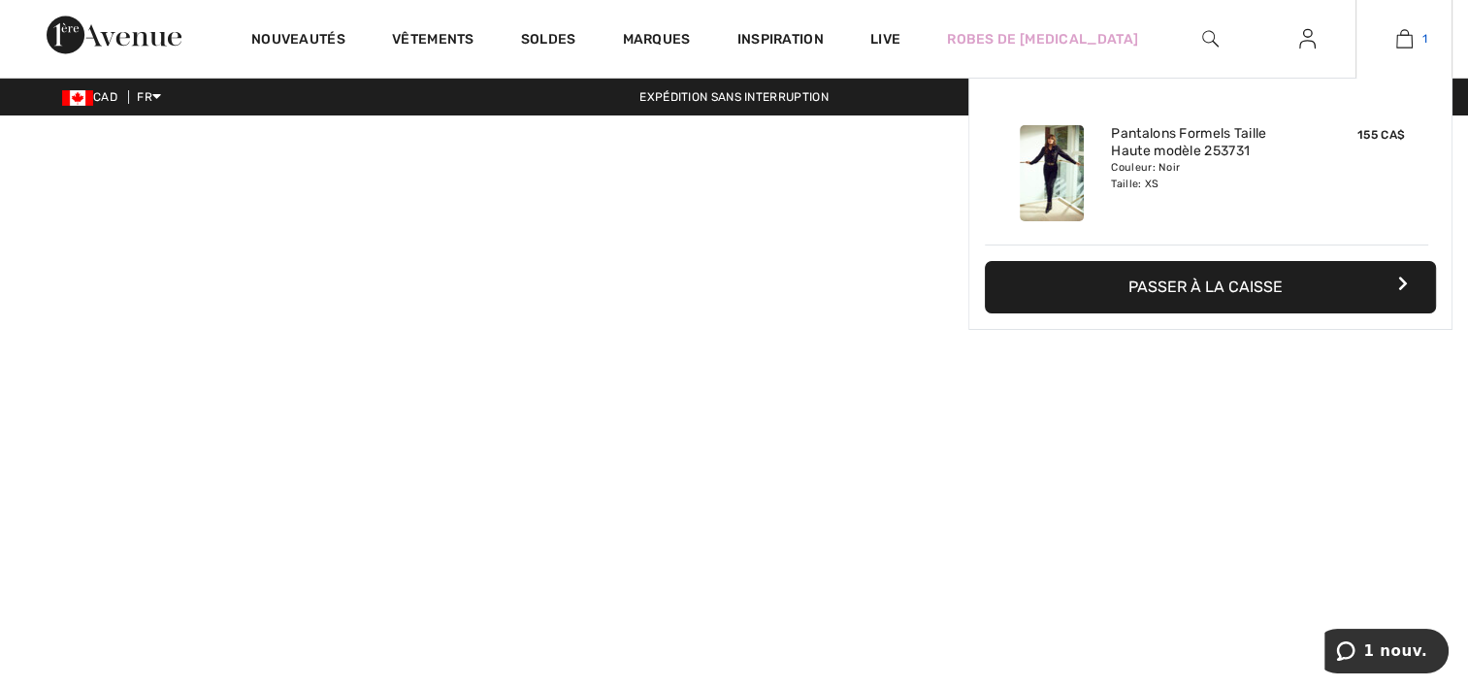
click at [1413, 37] on link "1" at bounding box center [1404, 38] width 95 height 23
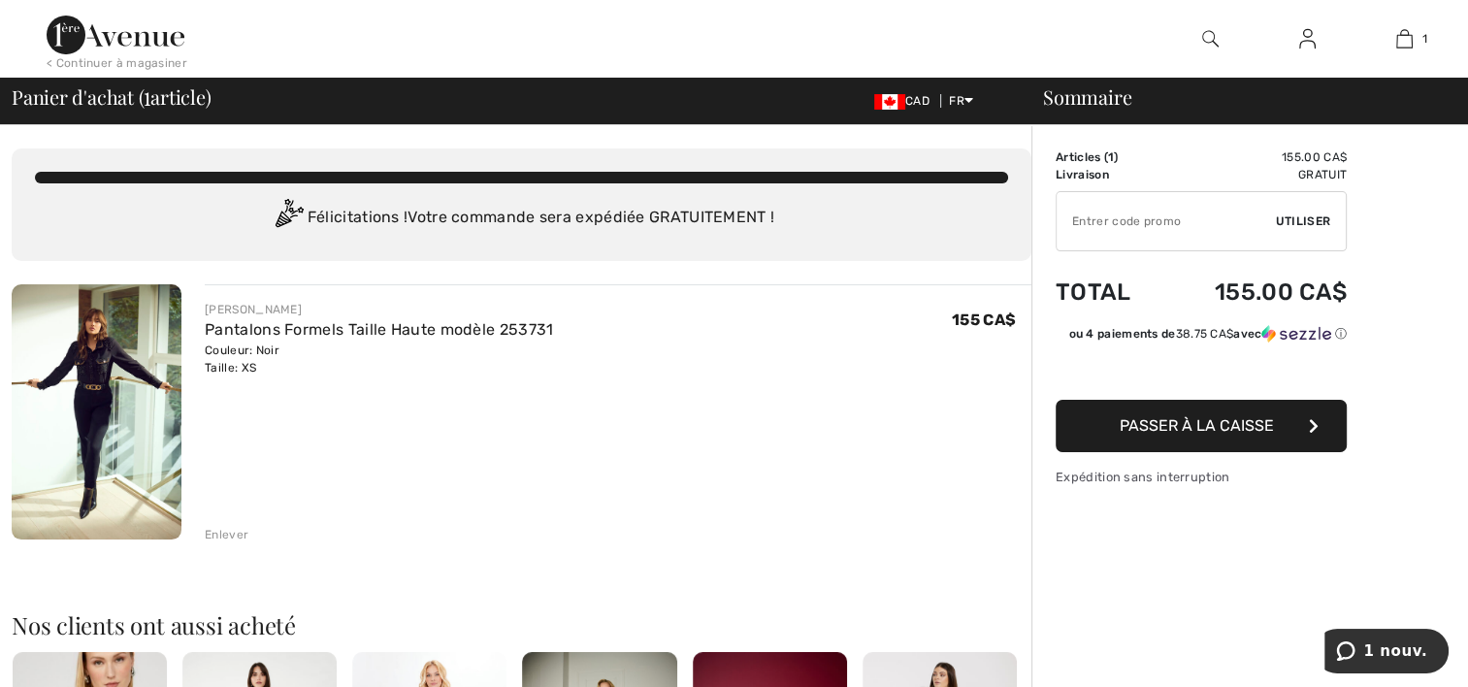
click at [1184, 217] on input "TEXT" at bounding box center [1166, 221] width 219 height 58
click at [1306, 213] on span "Utiliser" at bounding box center [1303, 221] width 54 height 17
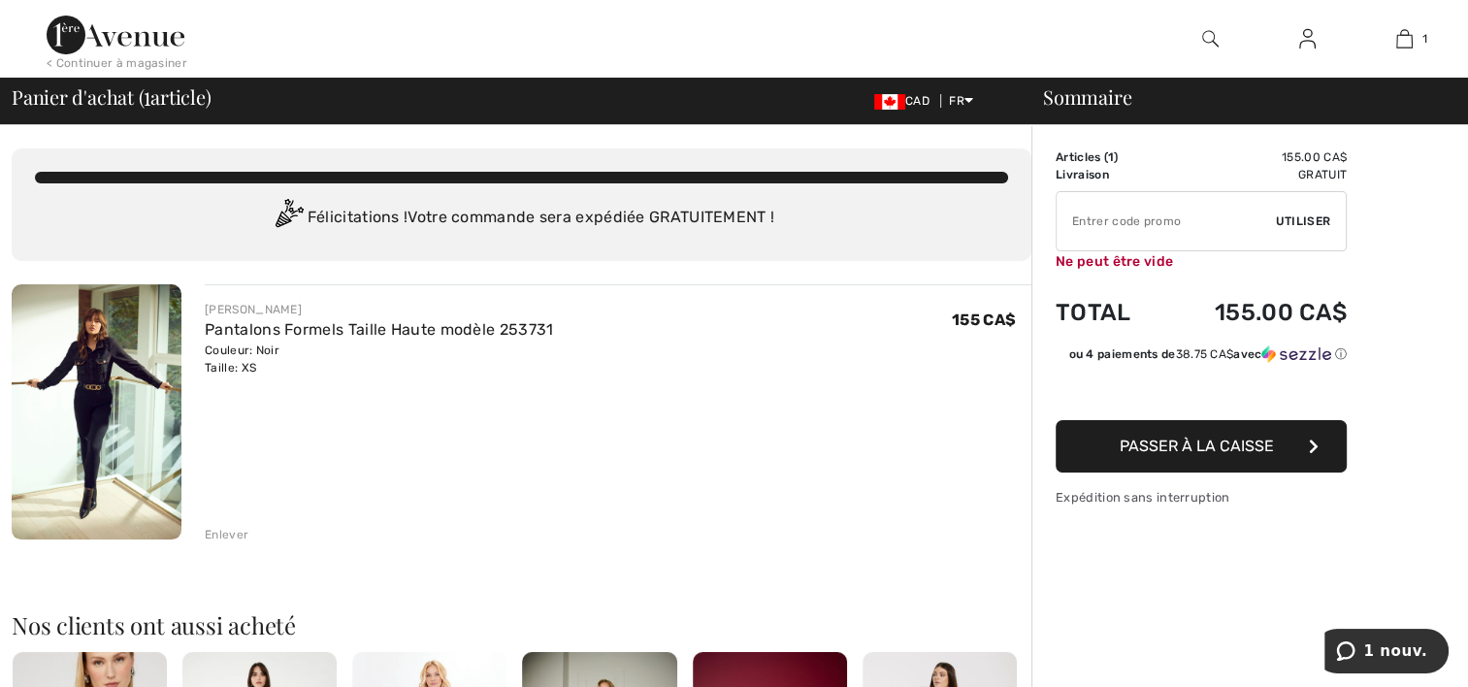
click at [1306, 213] on span "Utiliser" at bounding box center [1303, 221] width 54 height 17
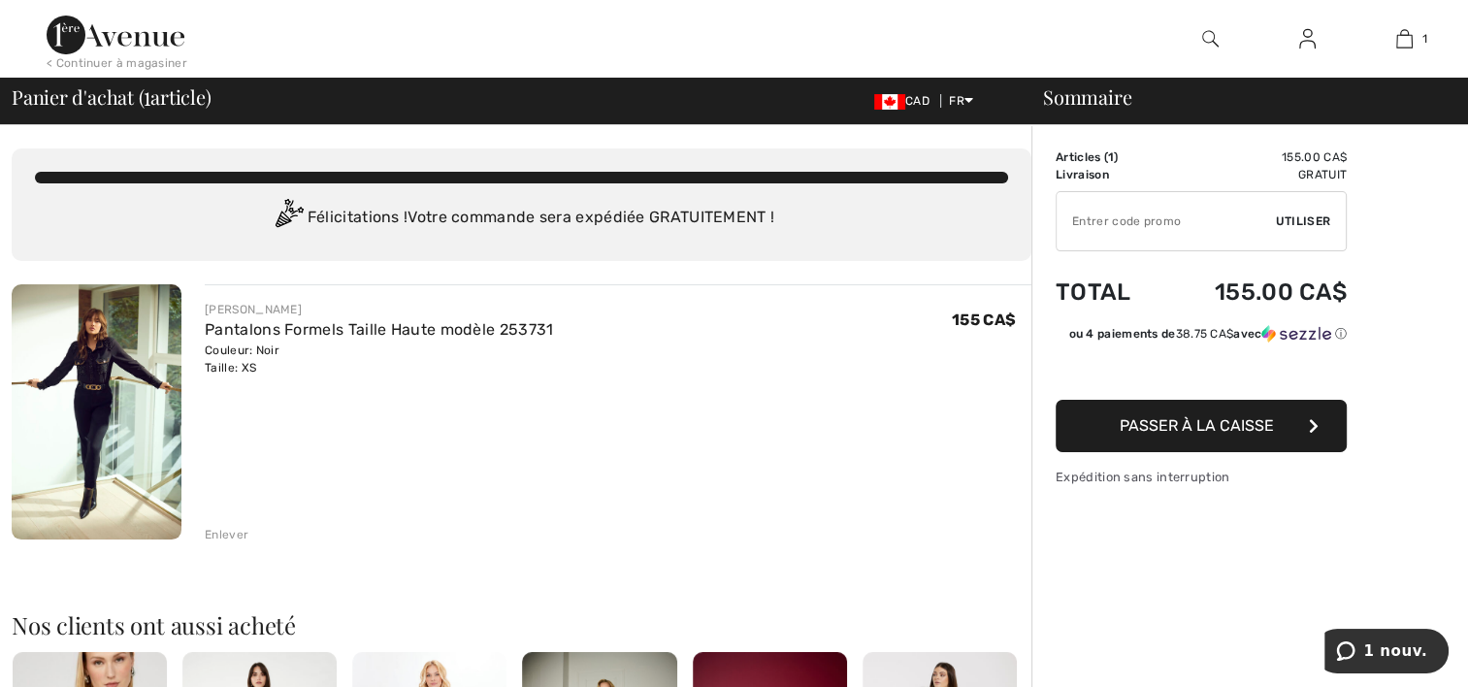
click at [1155, 225] on input "TEXT" at bounding box center [1166, 221] width 219 height 58
click at [115, 49] on img at bounding box center [116, 35] width 138 height 39
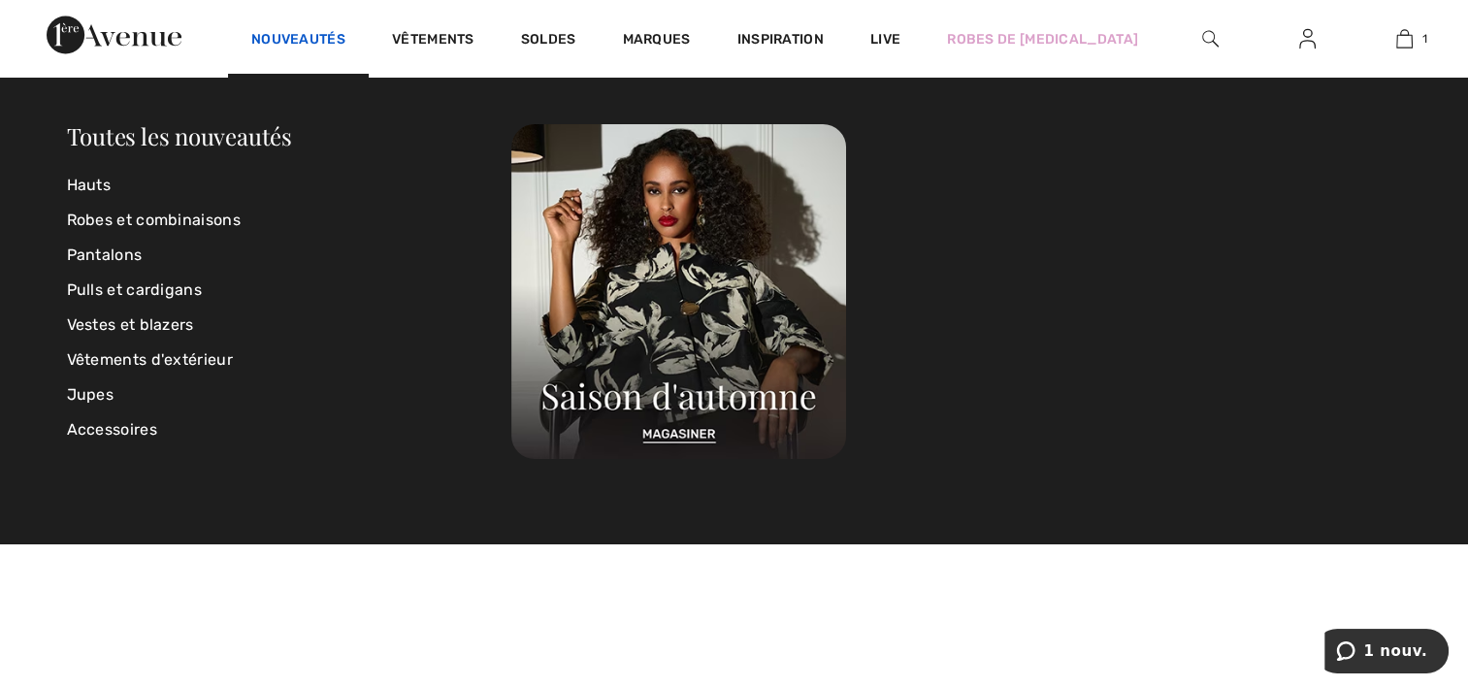
click at [324, 35] on link "Nouveautés" at bounding box center [298, 41] width 94 height 20
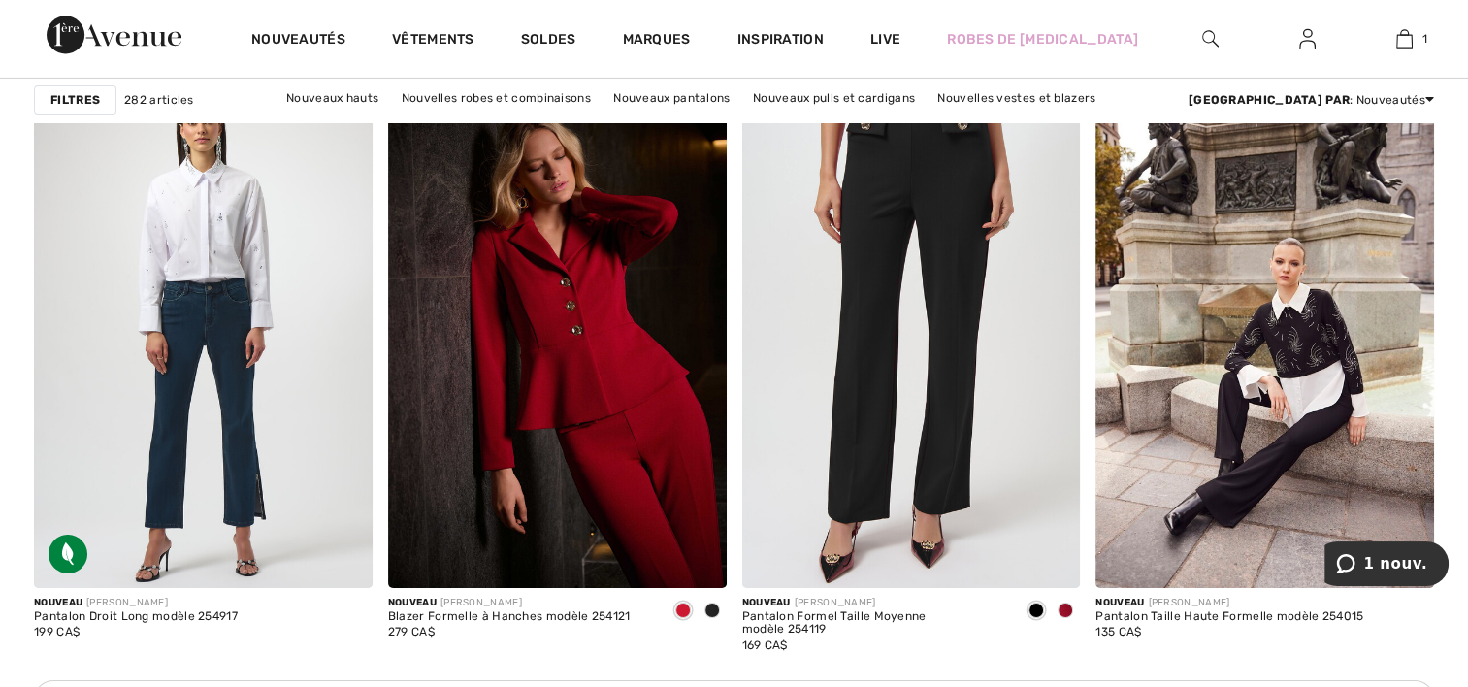
scroll to position [6699, 0]
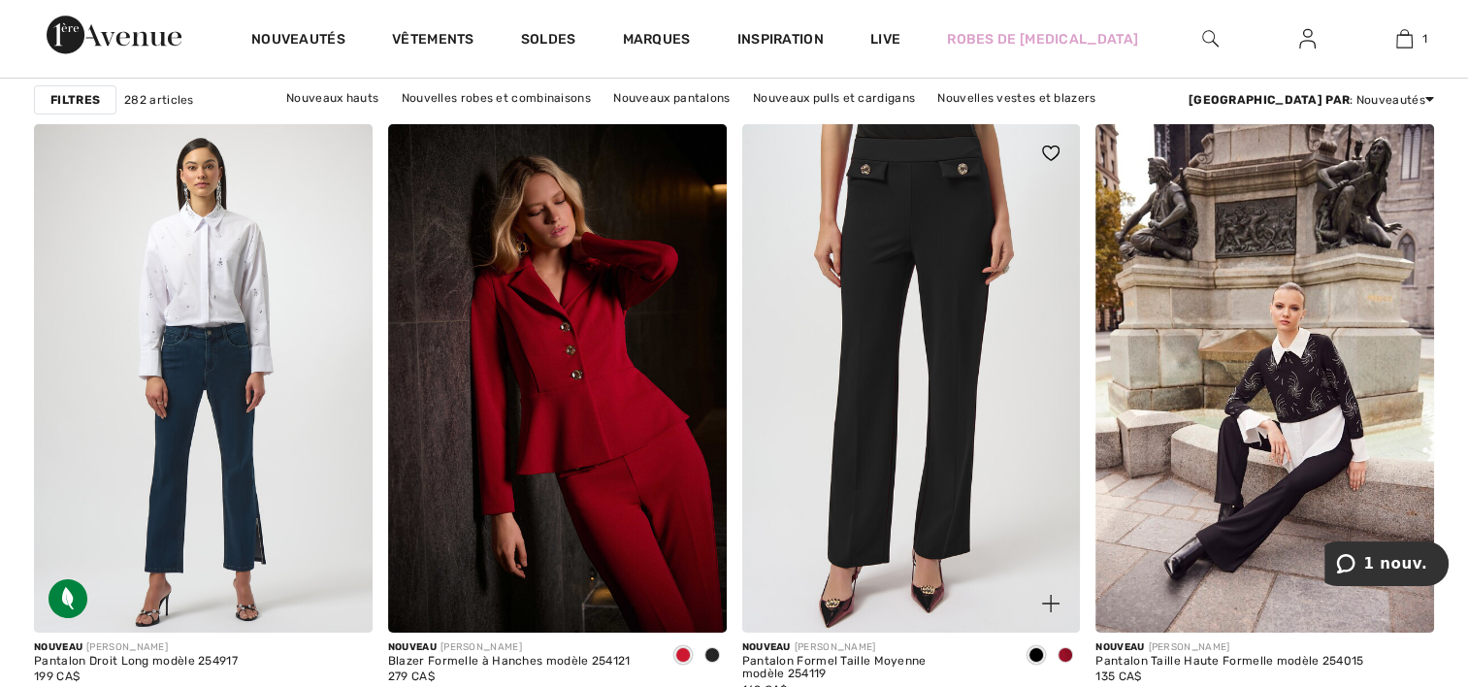
click at [1065, 651] on span at bounding box center [1066, 655] width 16 height 16
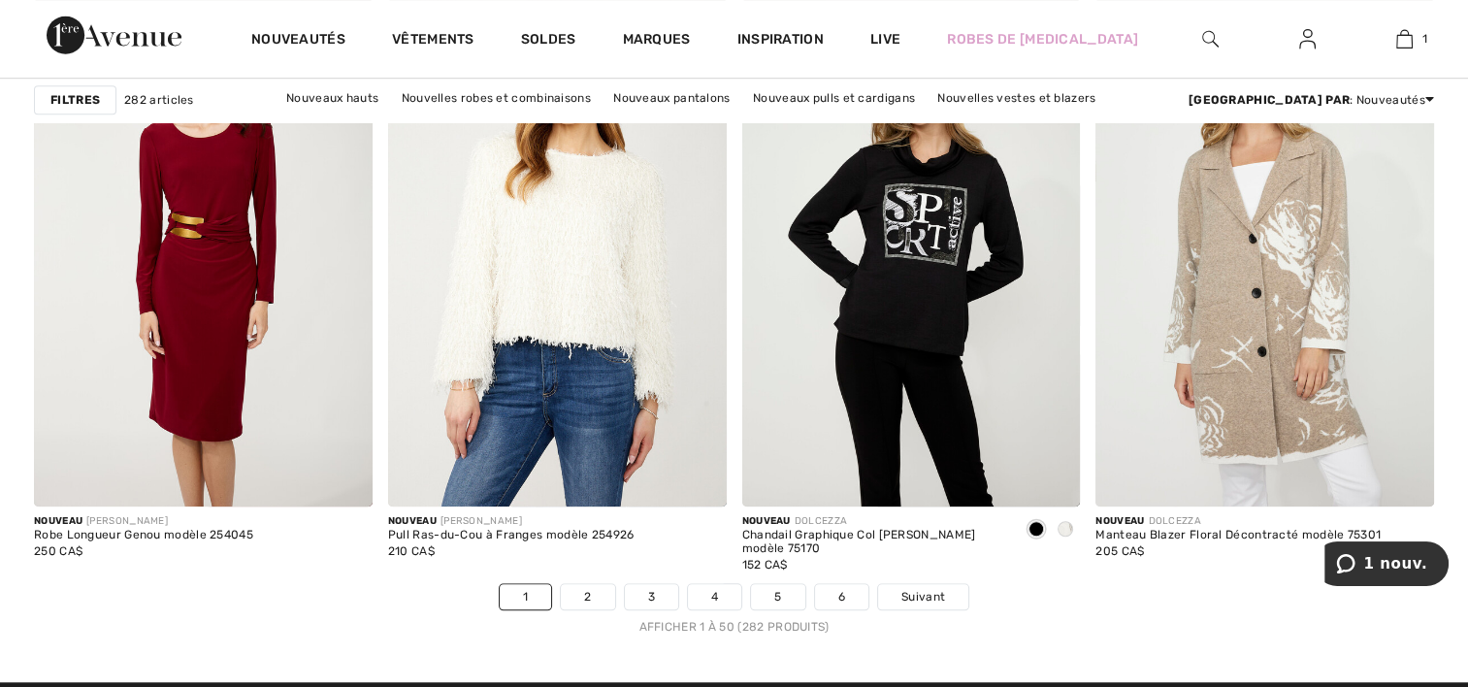
scroll to position [8812, 0]
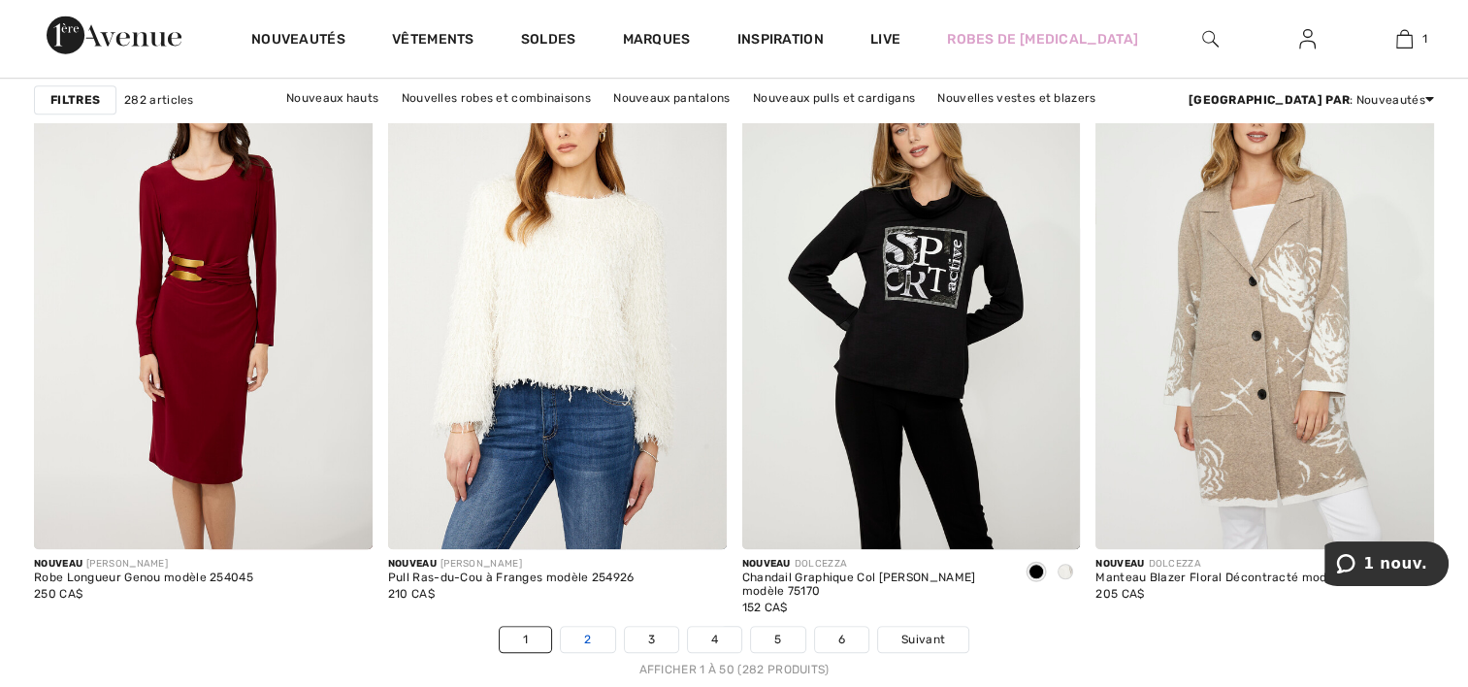
click at [589, 635] on link "2" at bounding box center [587, 639] width 53 height 25
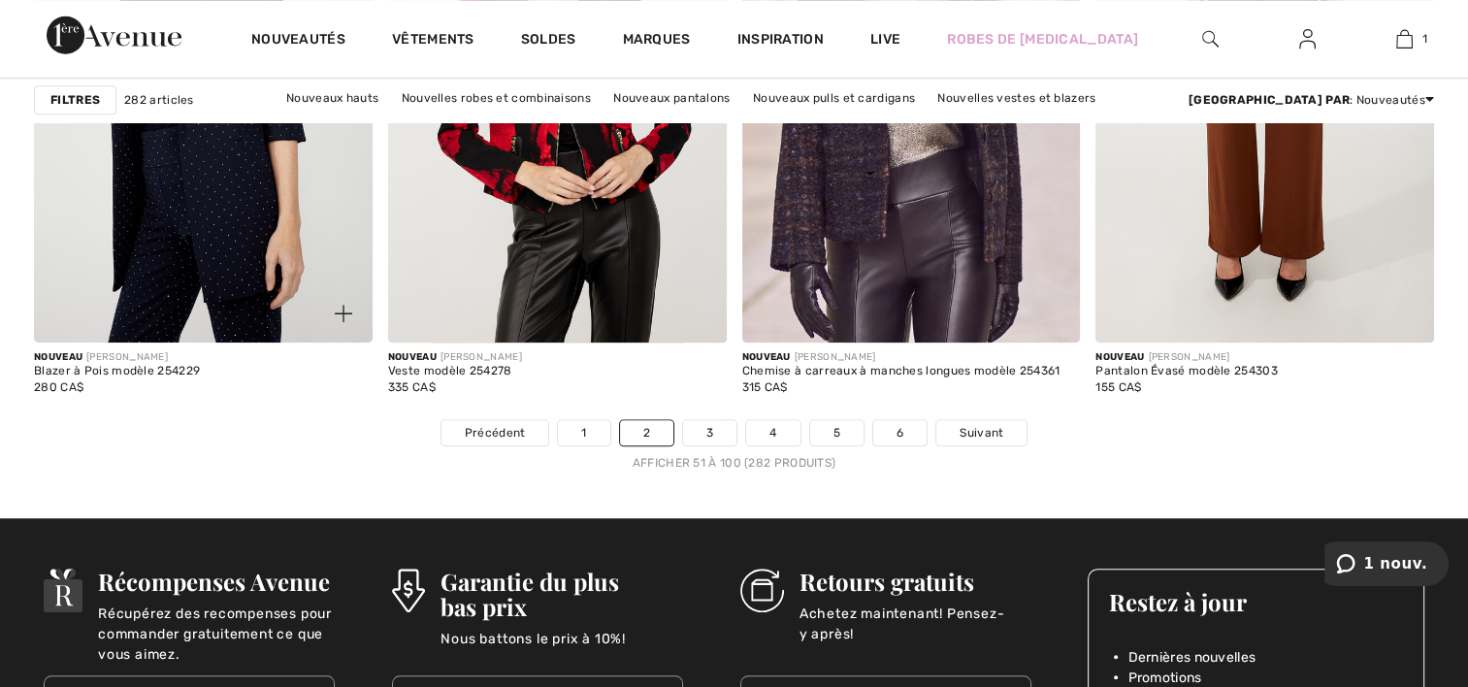
scroll to position [9024, 0]
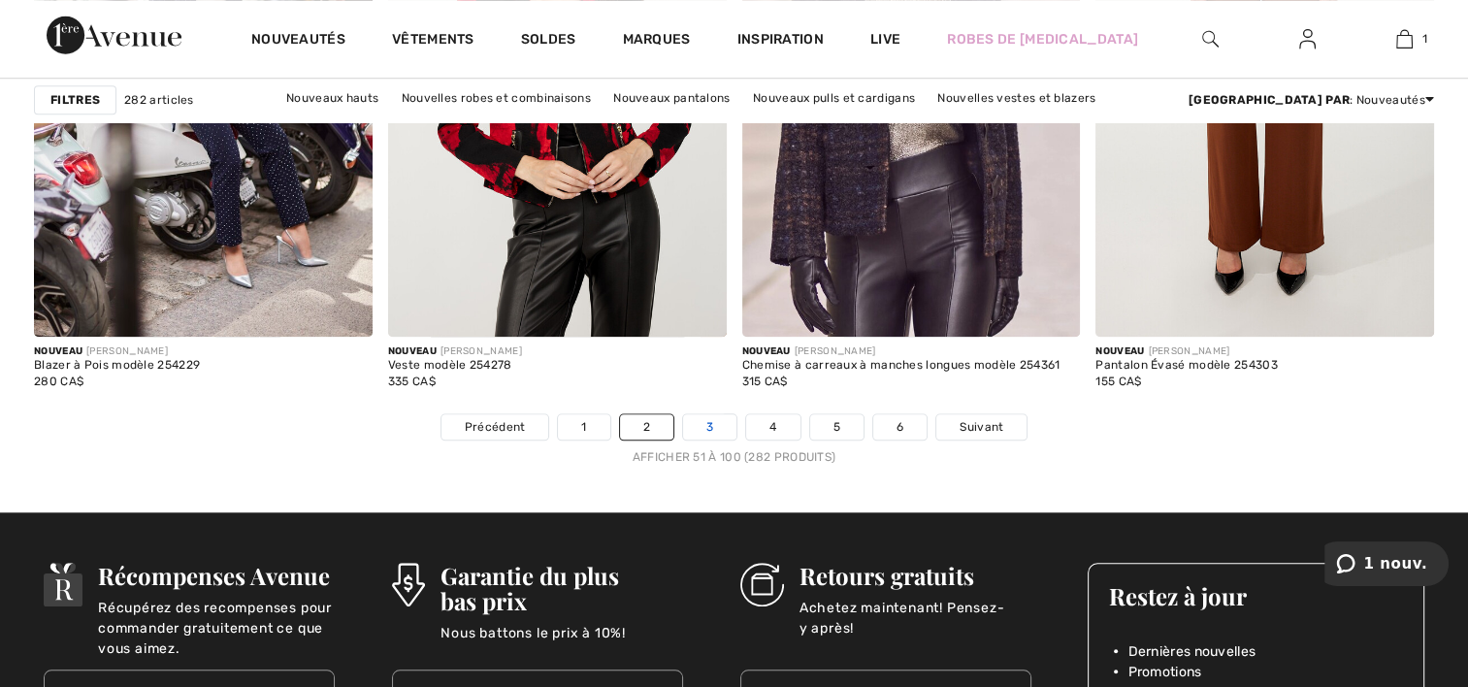
click at [710, 419] on link "3" at bounding box center [709, 426] width 53 height 25
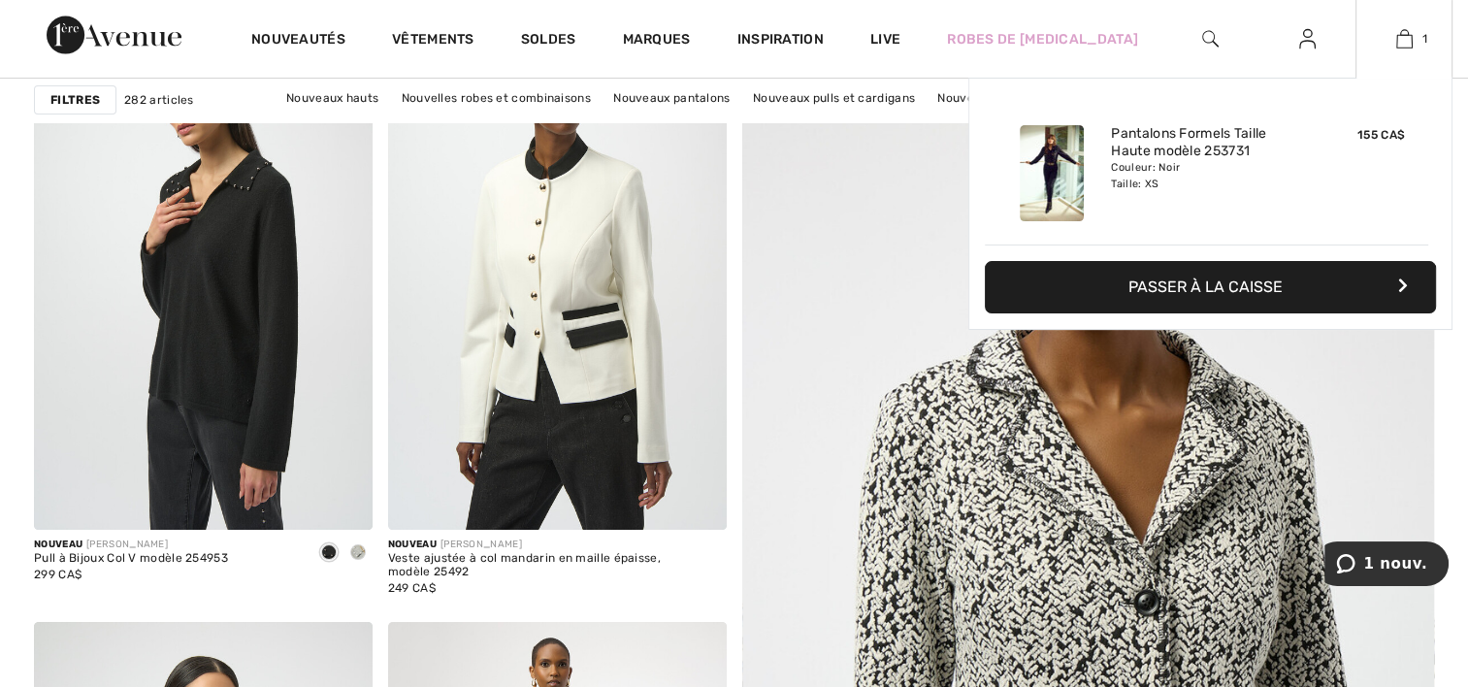
click at [1062, 140] on img at bounding box center [1052, 173] width 64 height 96
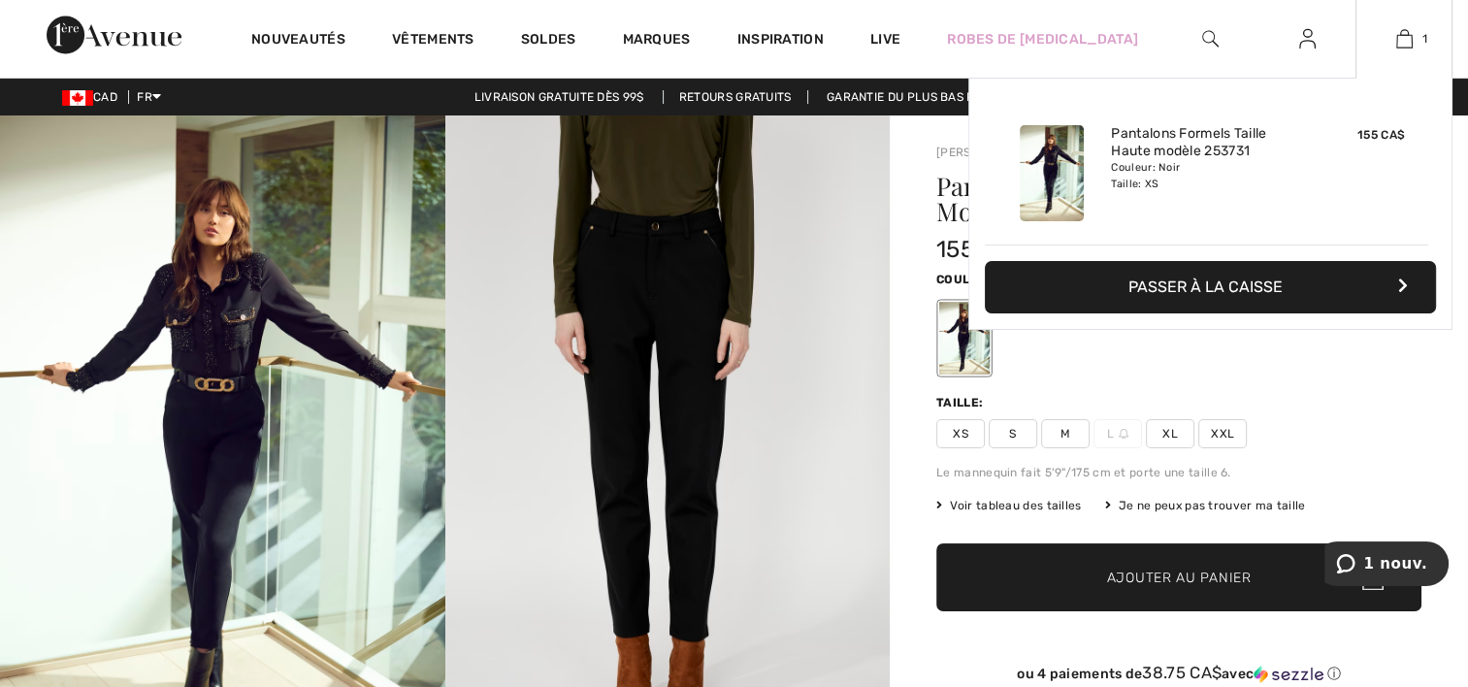
click at [1066, 161] on img at bounding box center [1052, 173] width 64 height 96
click at [1273, 281] on button "Passer à la caisse" at bounding box center [1210, 287] width 451 height 52
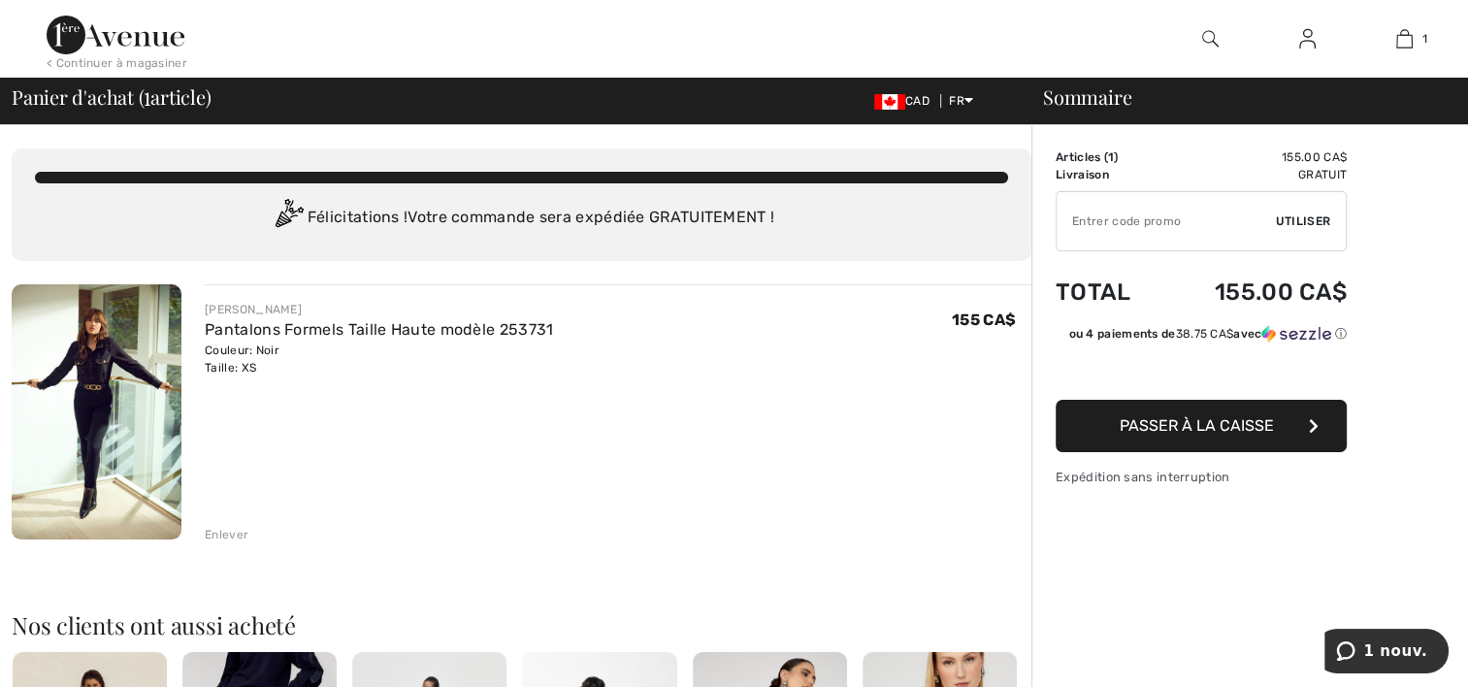
click at [217, 532] on div "Enlever" at bounding box center [227, 534] width 44 height 17
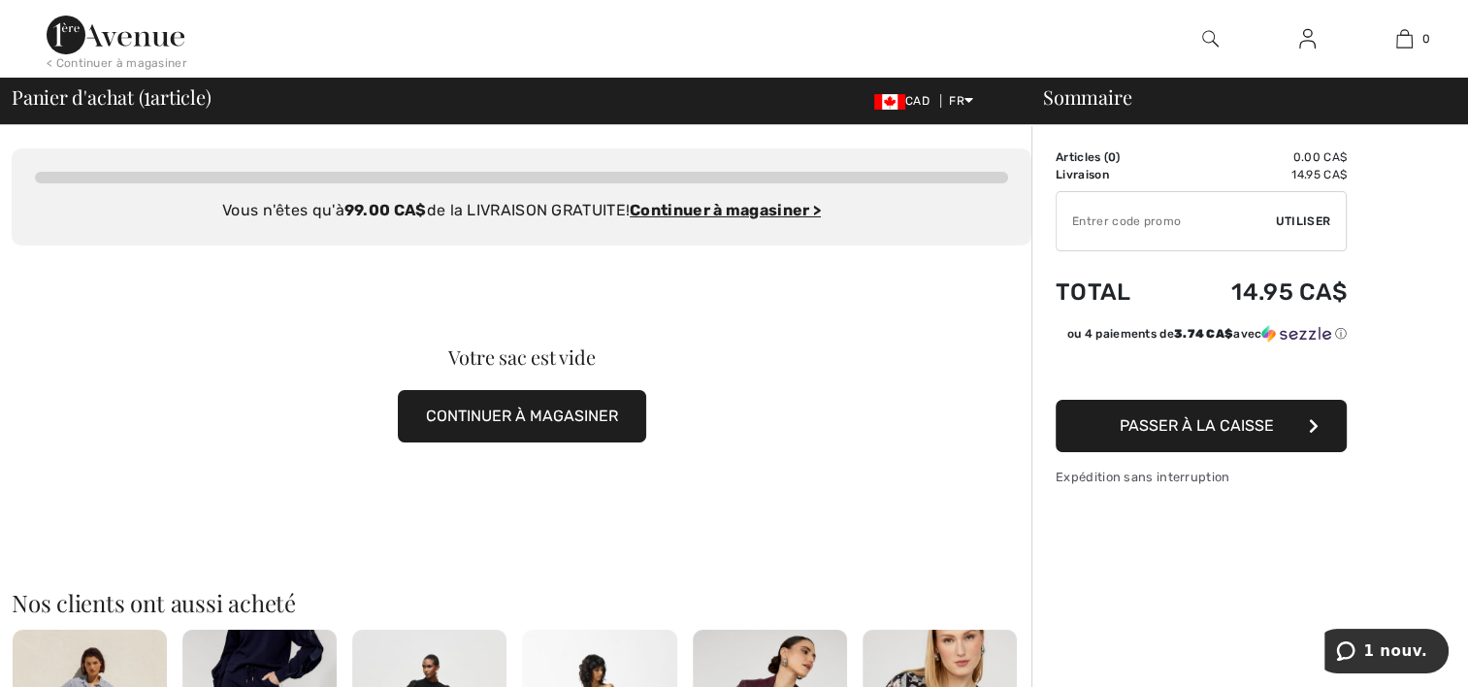
click at [495, 409] on button "CONTINUER À MAGASINER" at bounding box center [522, 416] width 248 height 52
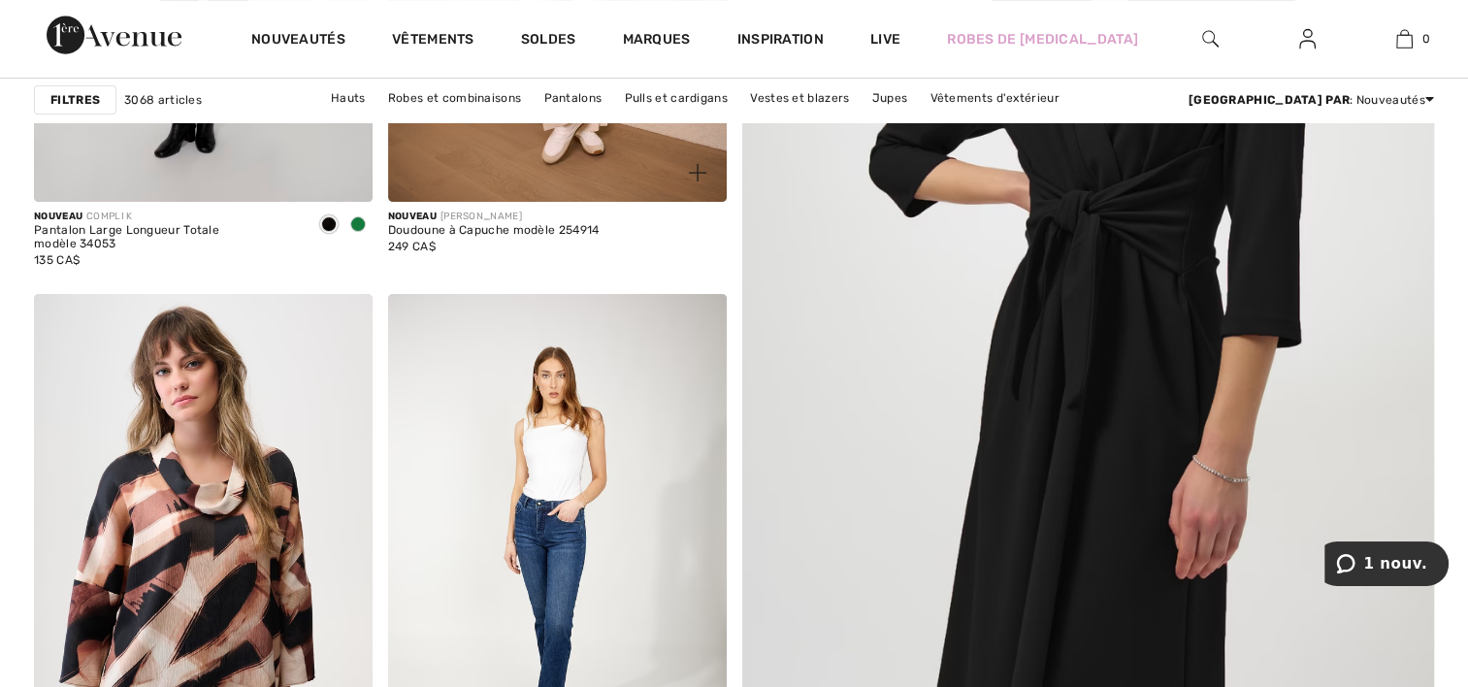
scroll to position [873, 0]
